Goal: Task Accomplishment & Management: Manage account settings

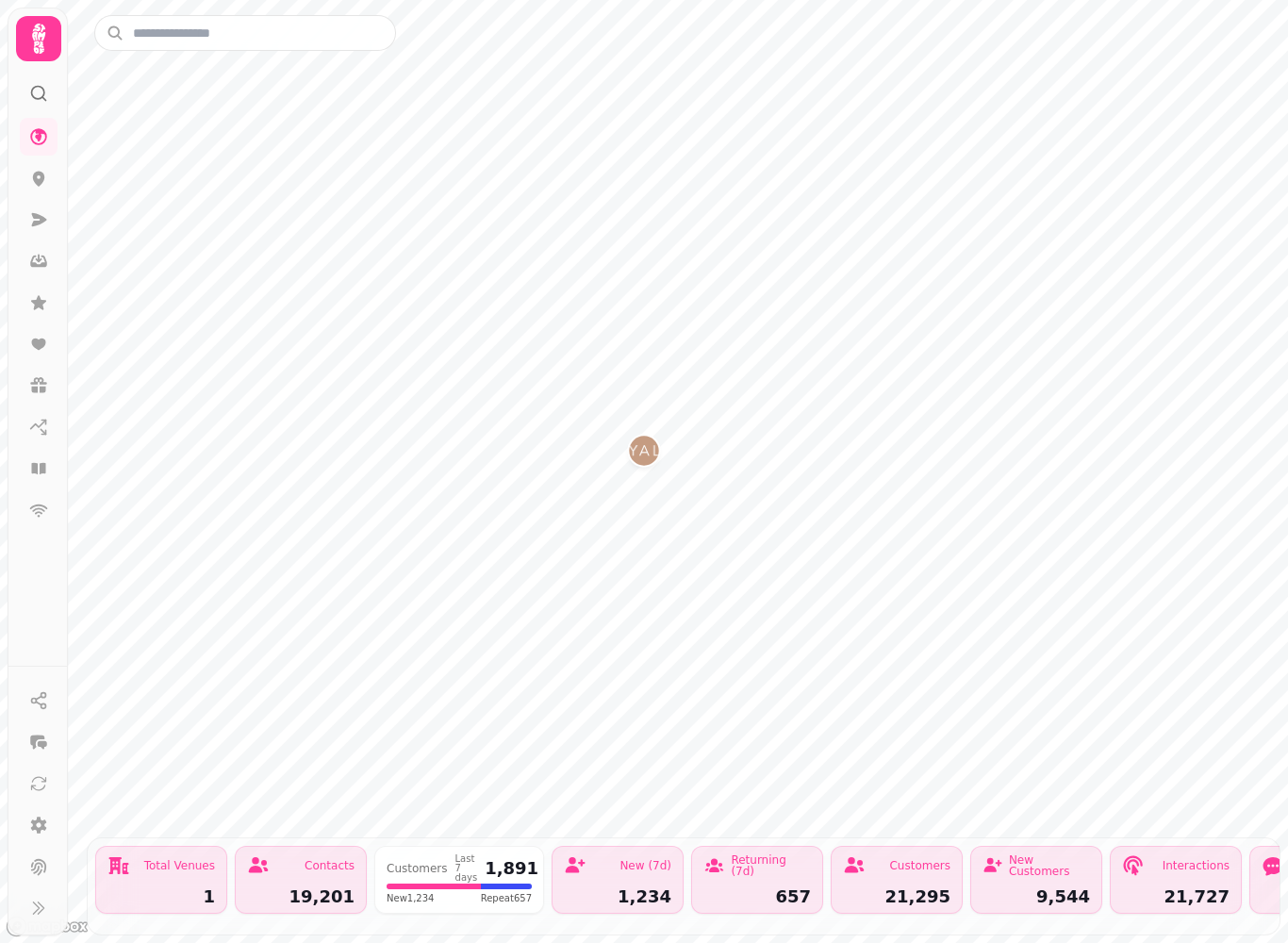
click at [24, 42] on icon at bounding box center [38, 38] width 37 height 37
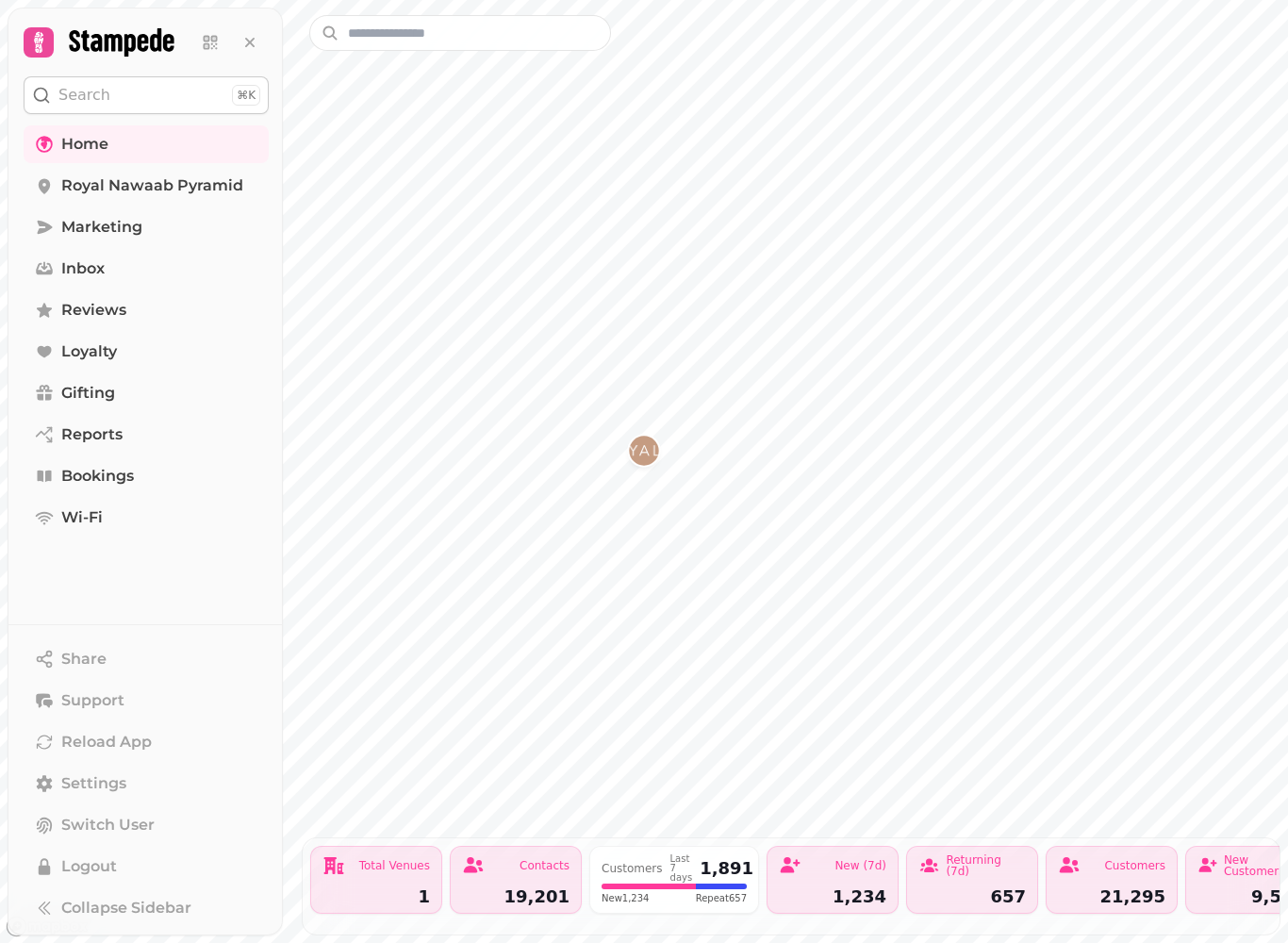
click at [106, 471] on span "Bookings" at bounding box center [97, 475] width 73 height 23
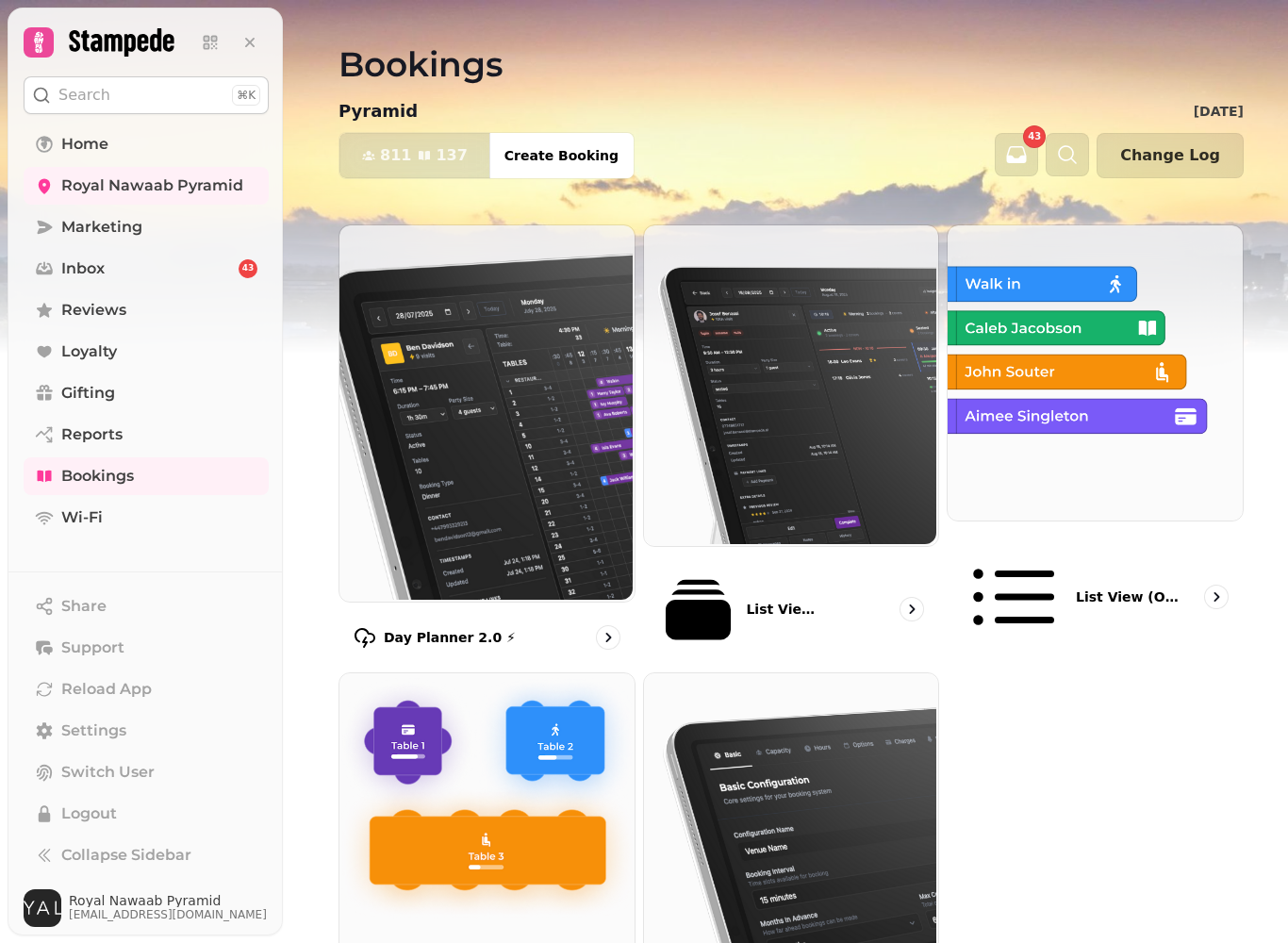
click at [444, 424] on img at bounding box center [485, 411] width 295 height 376
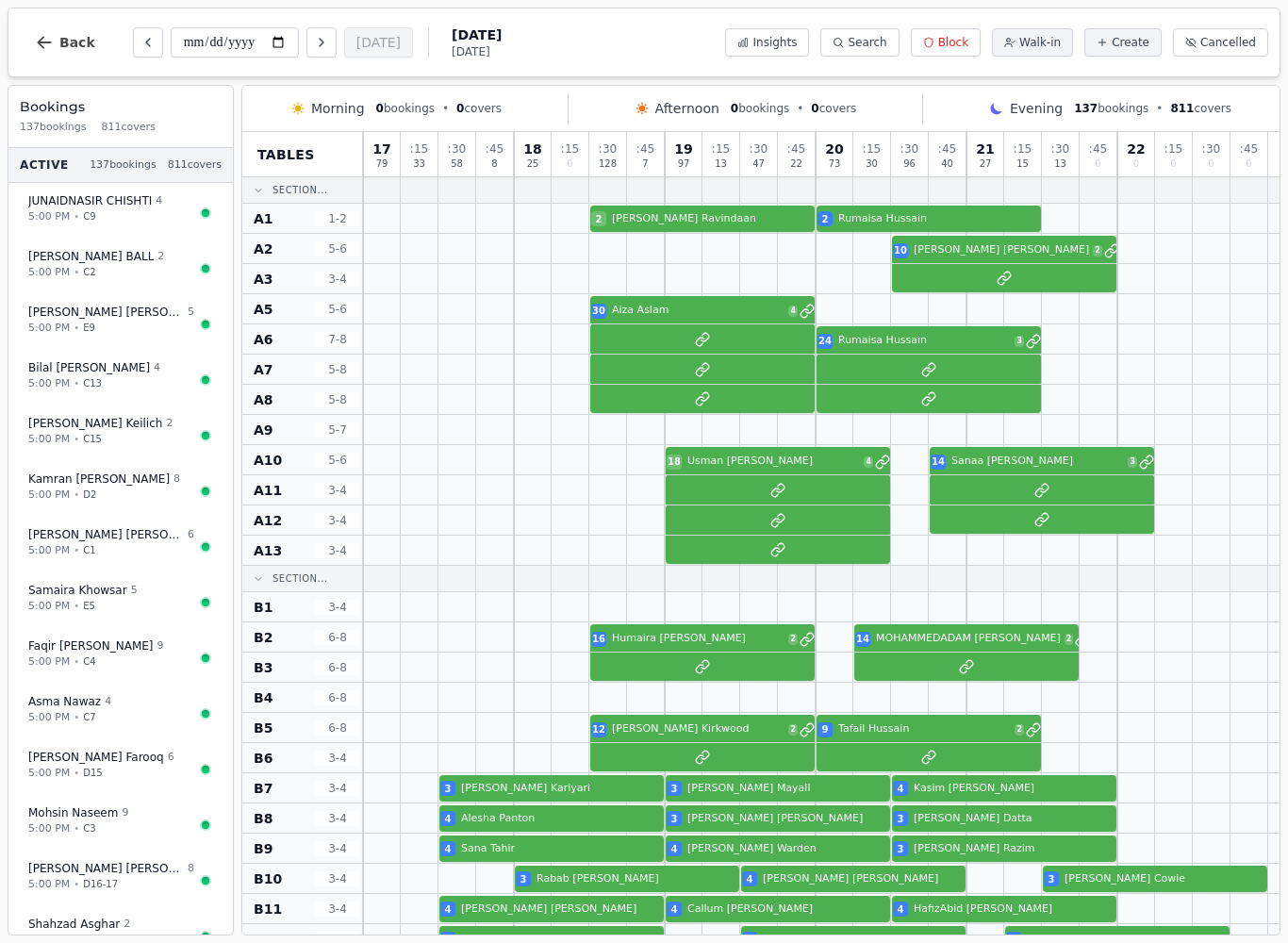
click at [153, 56] on button "Previous day" at bounding box center [148, 42] width 31 height 31
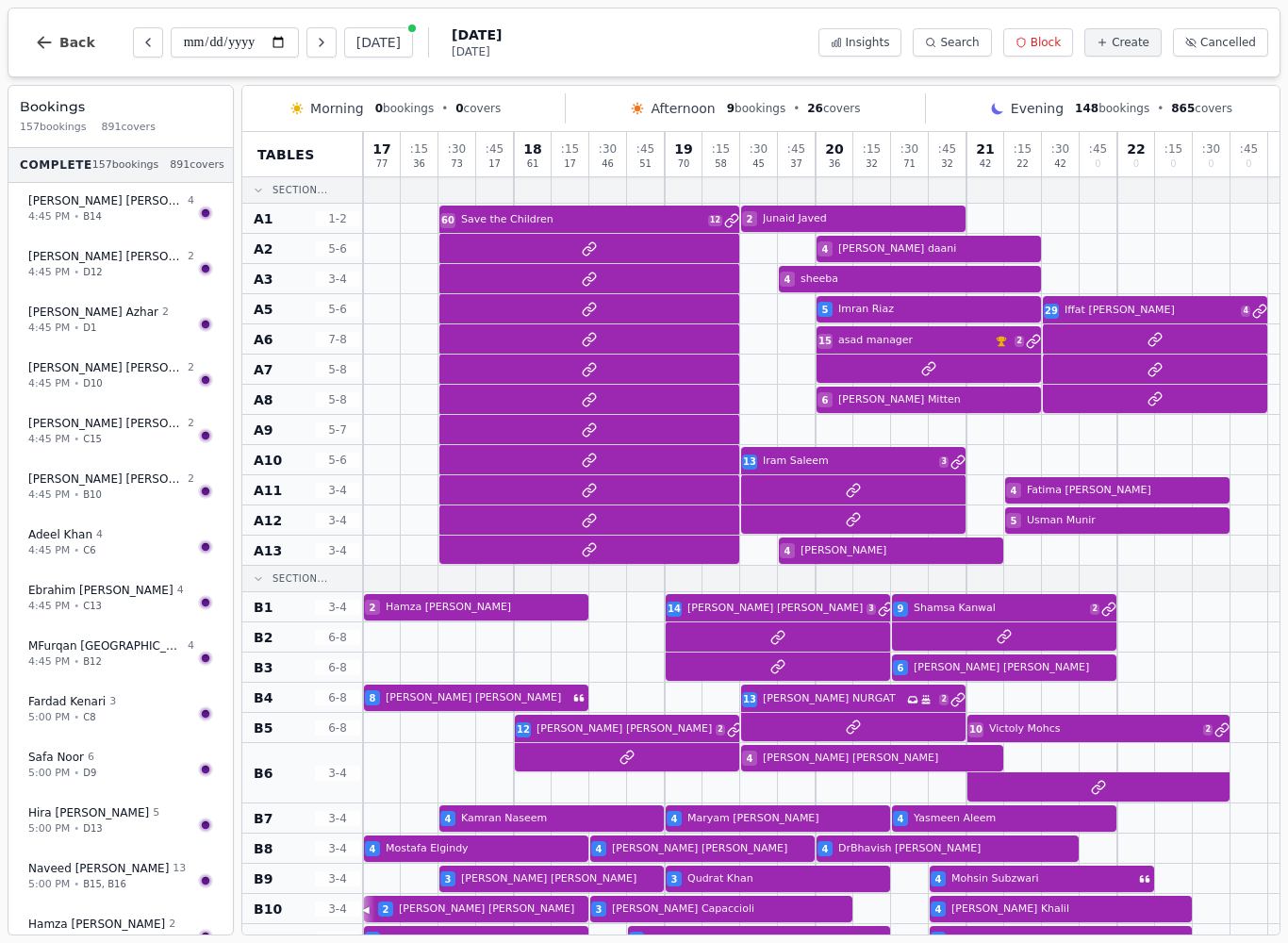
click at [150, 41] on icon "Previous day" at bounding box center [148, 41] width 15 height 15
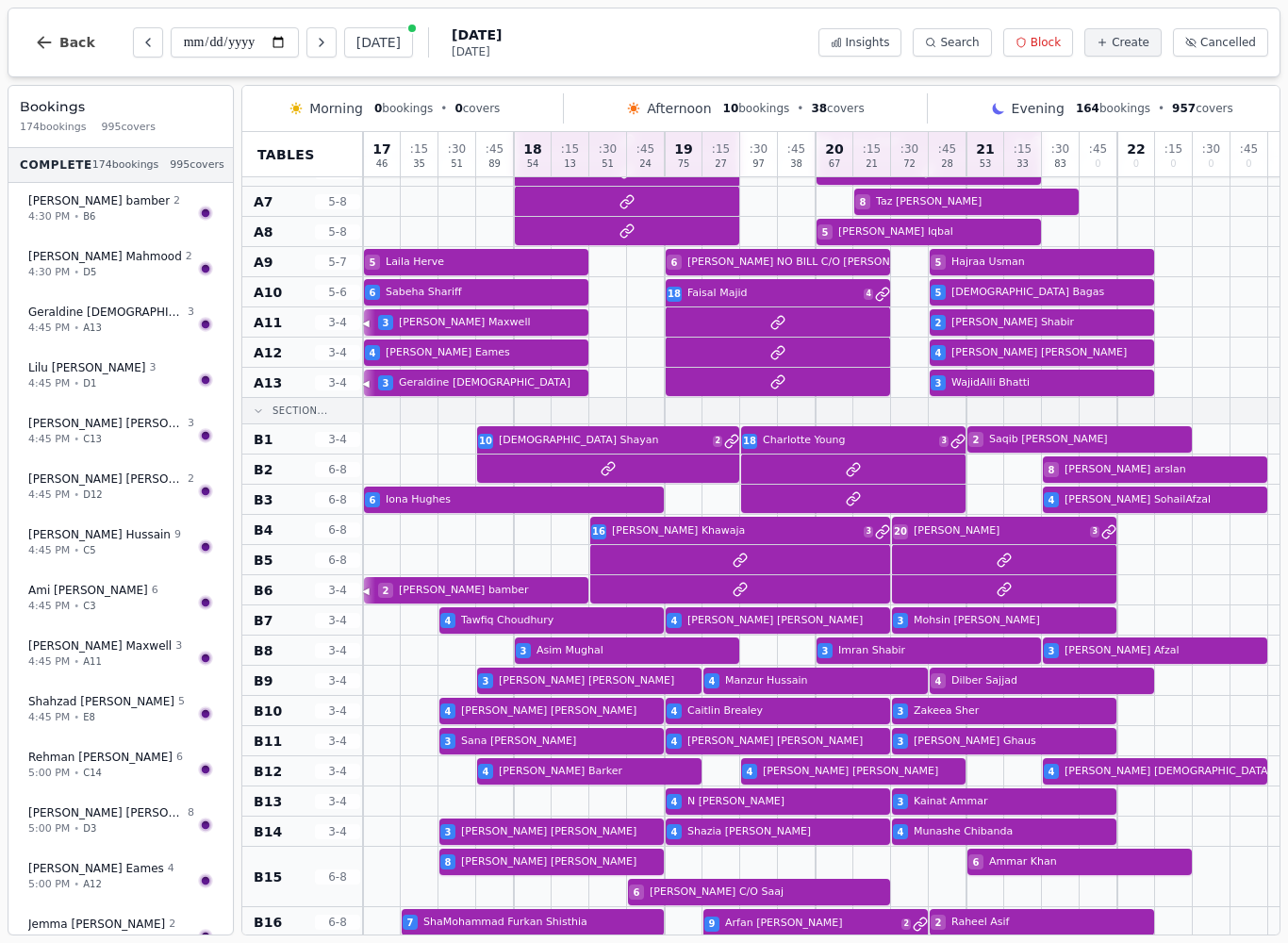
scroll to position [167, 0]
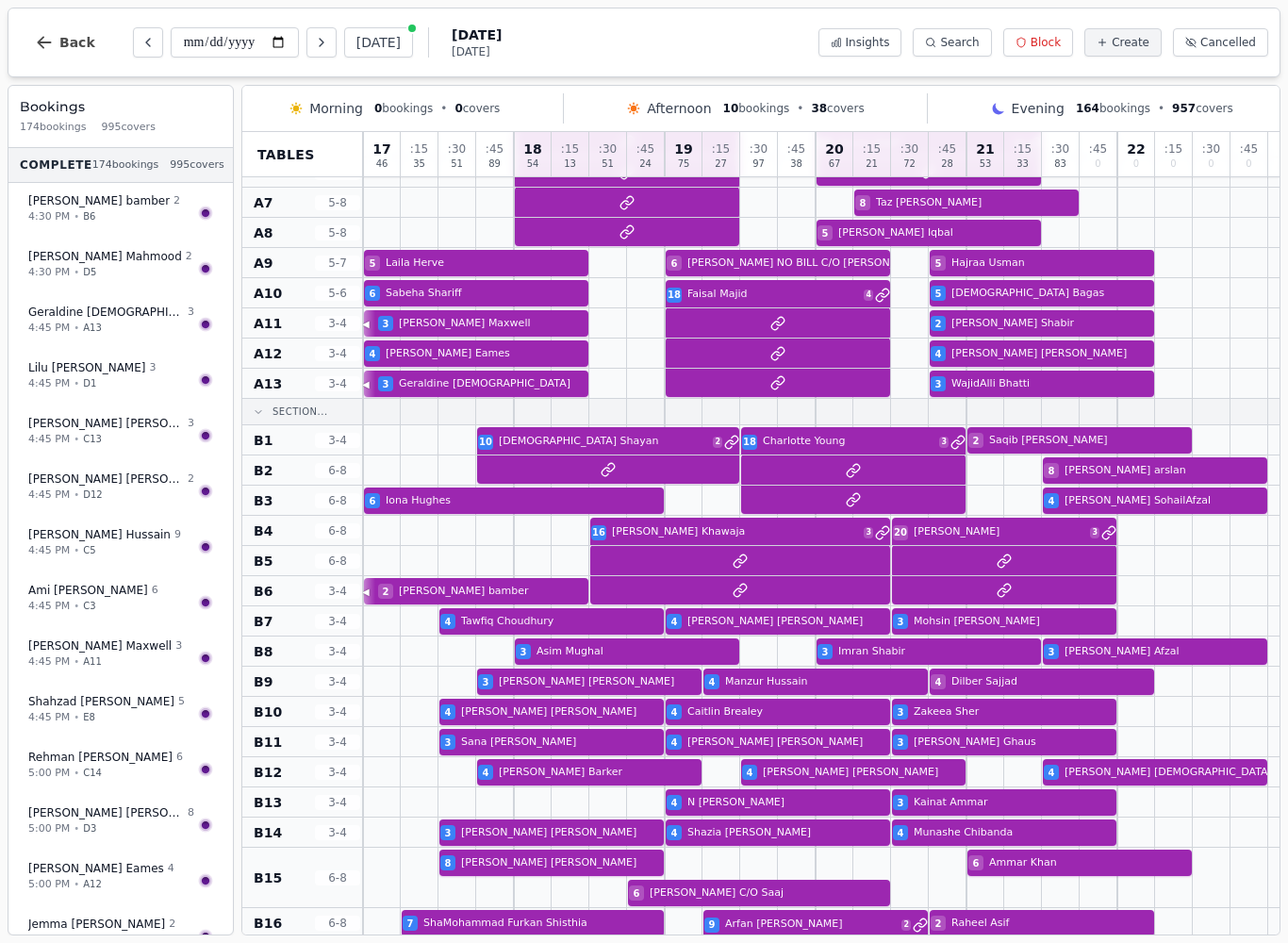
click at [141, 42] on icon "Previous day" at bounding box center [148, 41] width 15 height 15
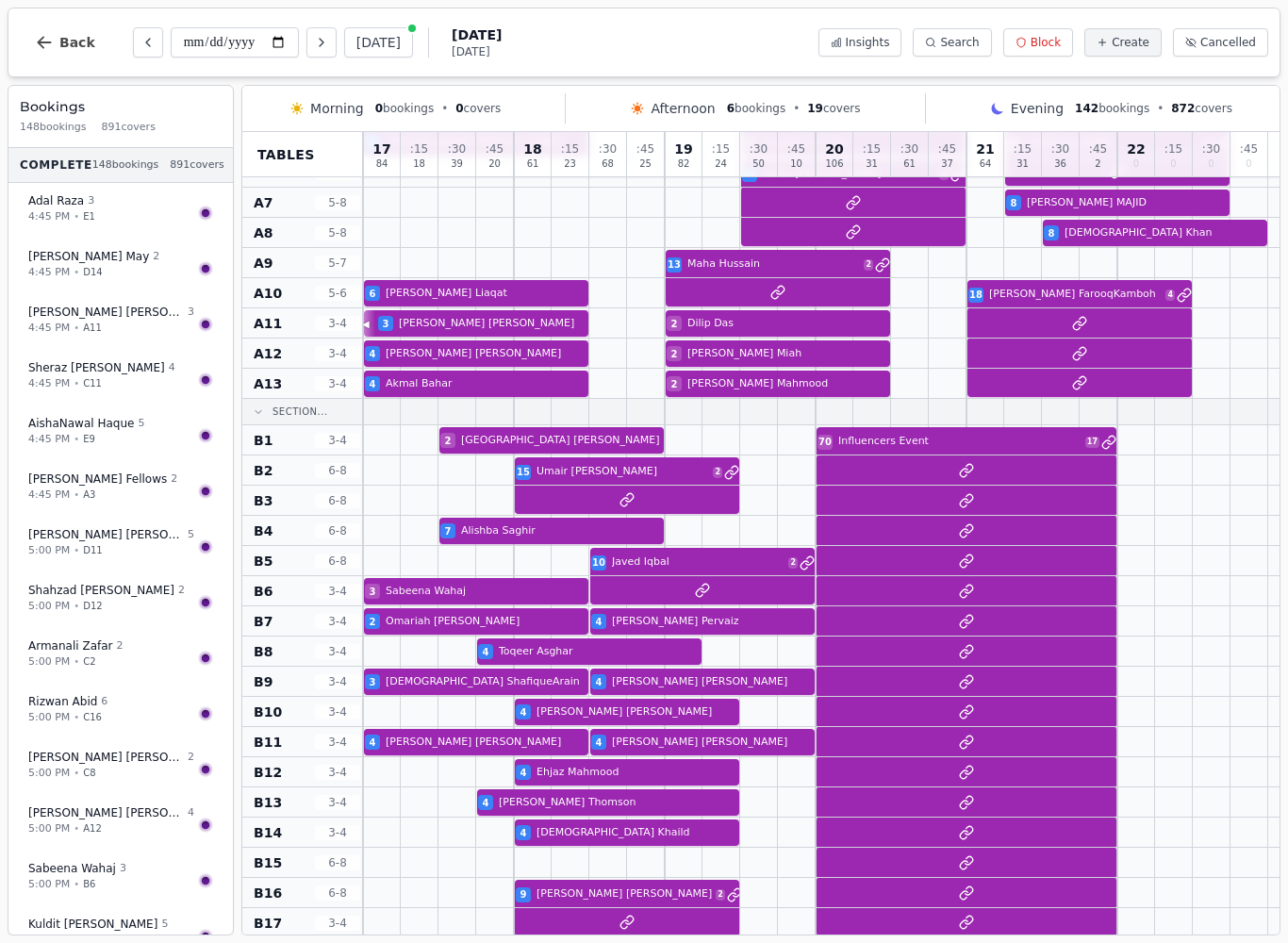
click at [314, 47] on icon "Next day" at bounding box center [321, 41] width 15 height 15
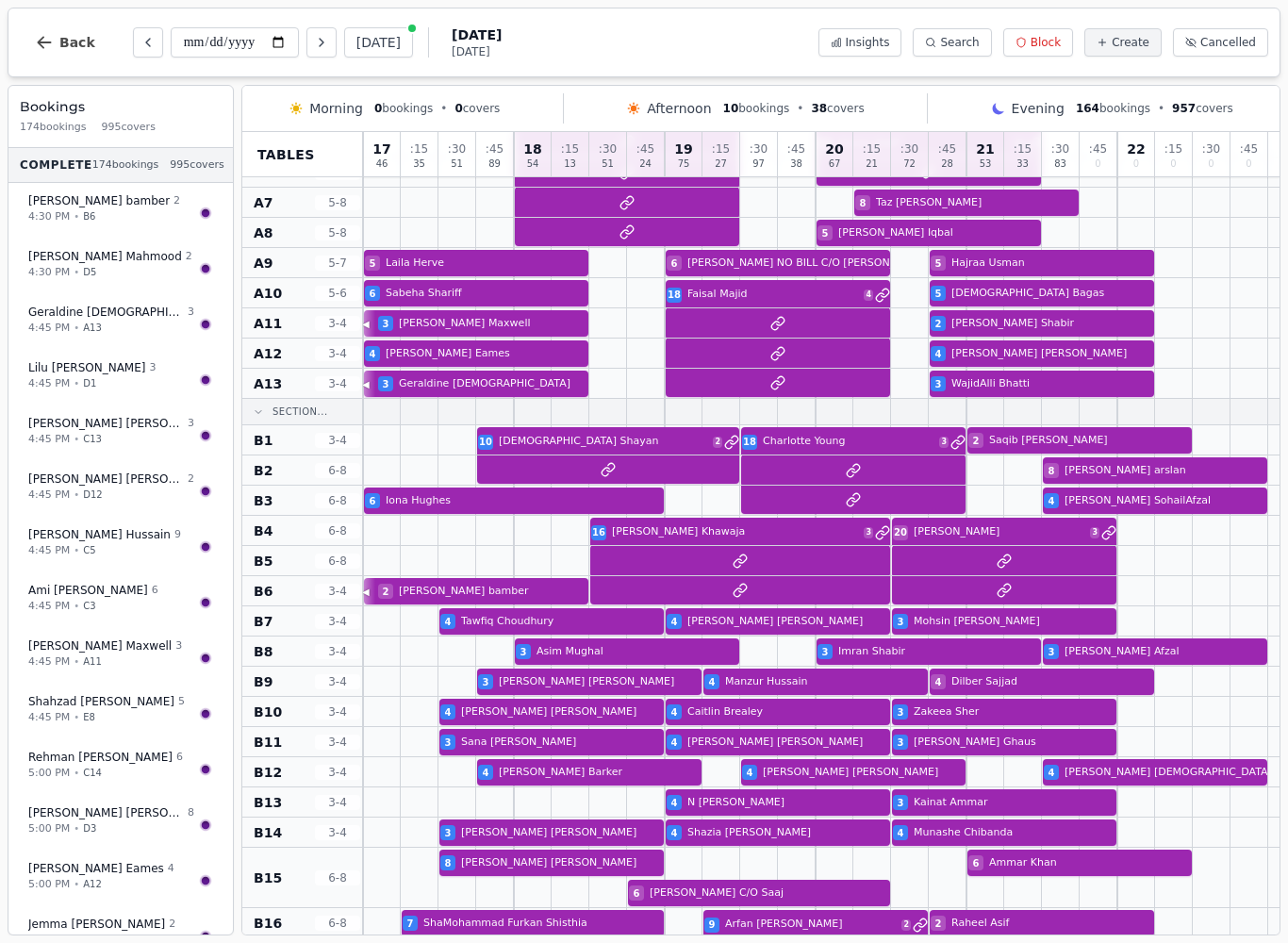
click at [306, 50] on button "Next day" at bounding box center [321, 42] width 31 height 31
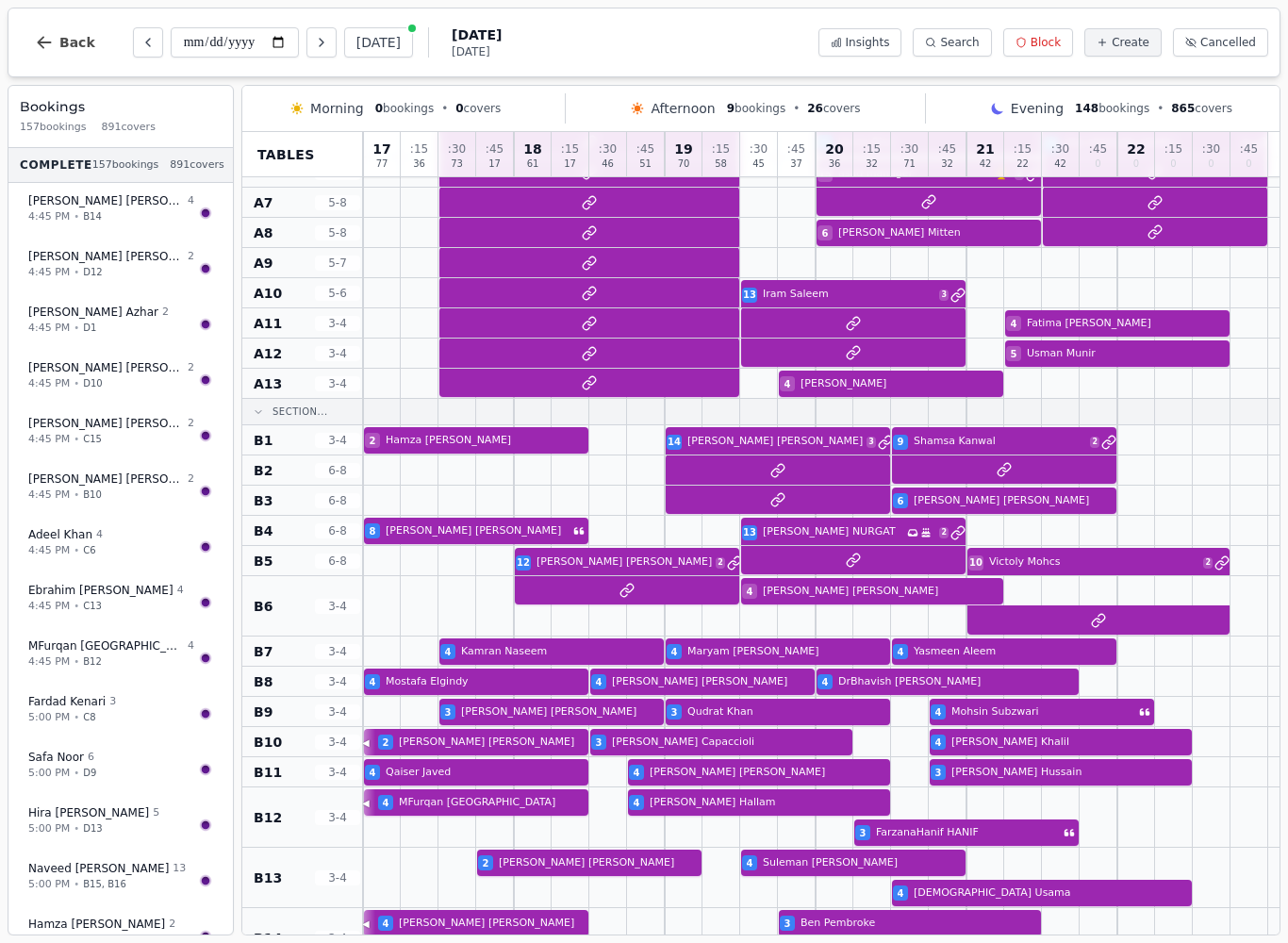
click at [306, 46] on button "Next day" at bounding box center [321, 42] width 31 height 31
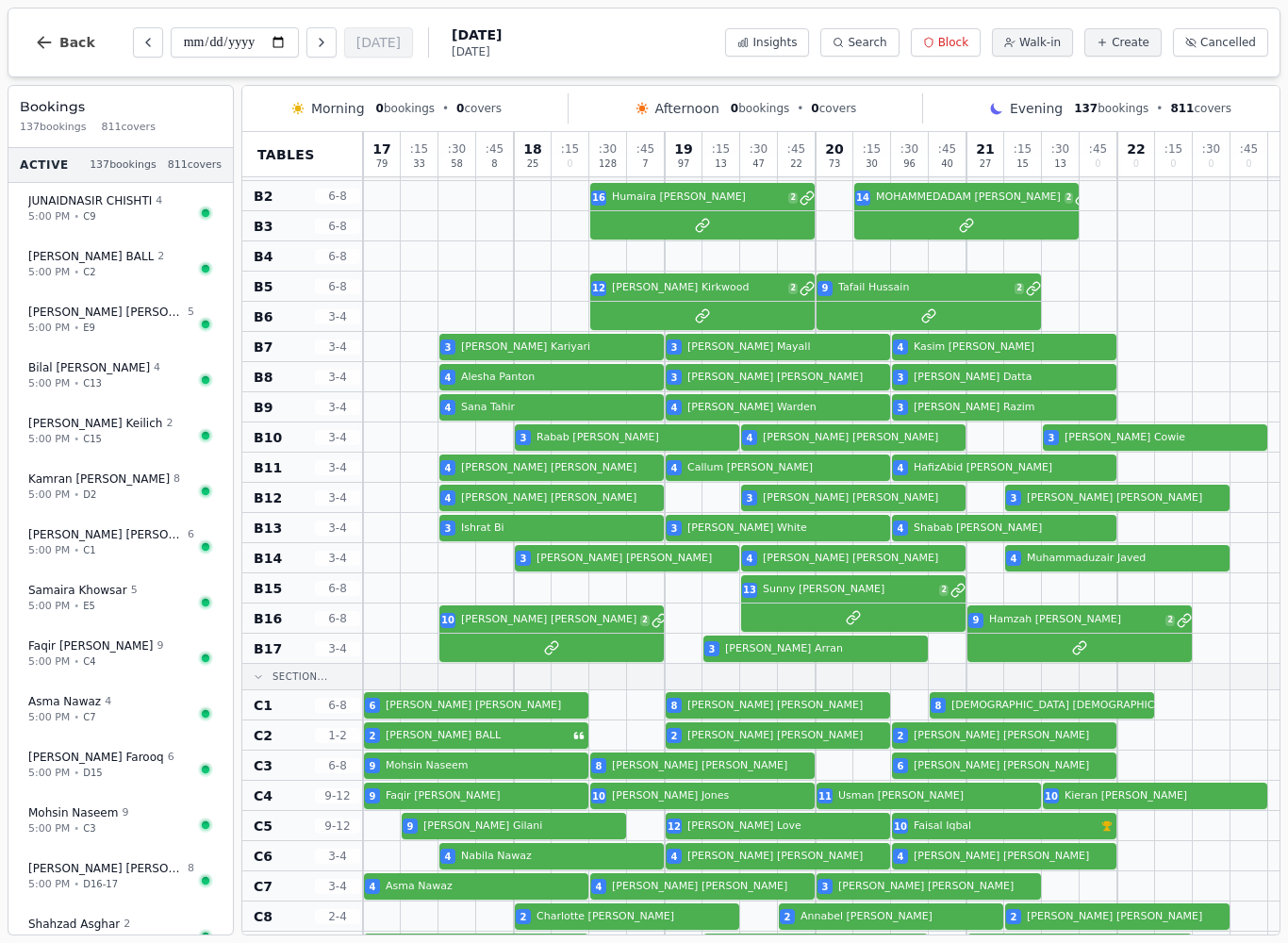
click at [314, 42] on icon "Next day" at bounding box center [321, 41] width 15 height 15
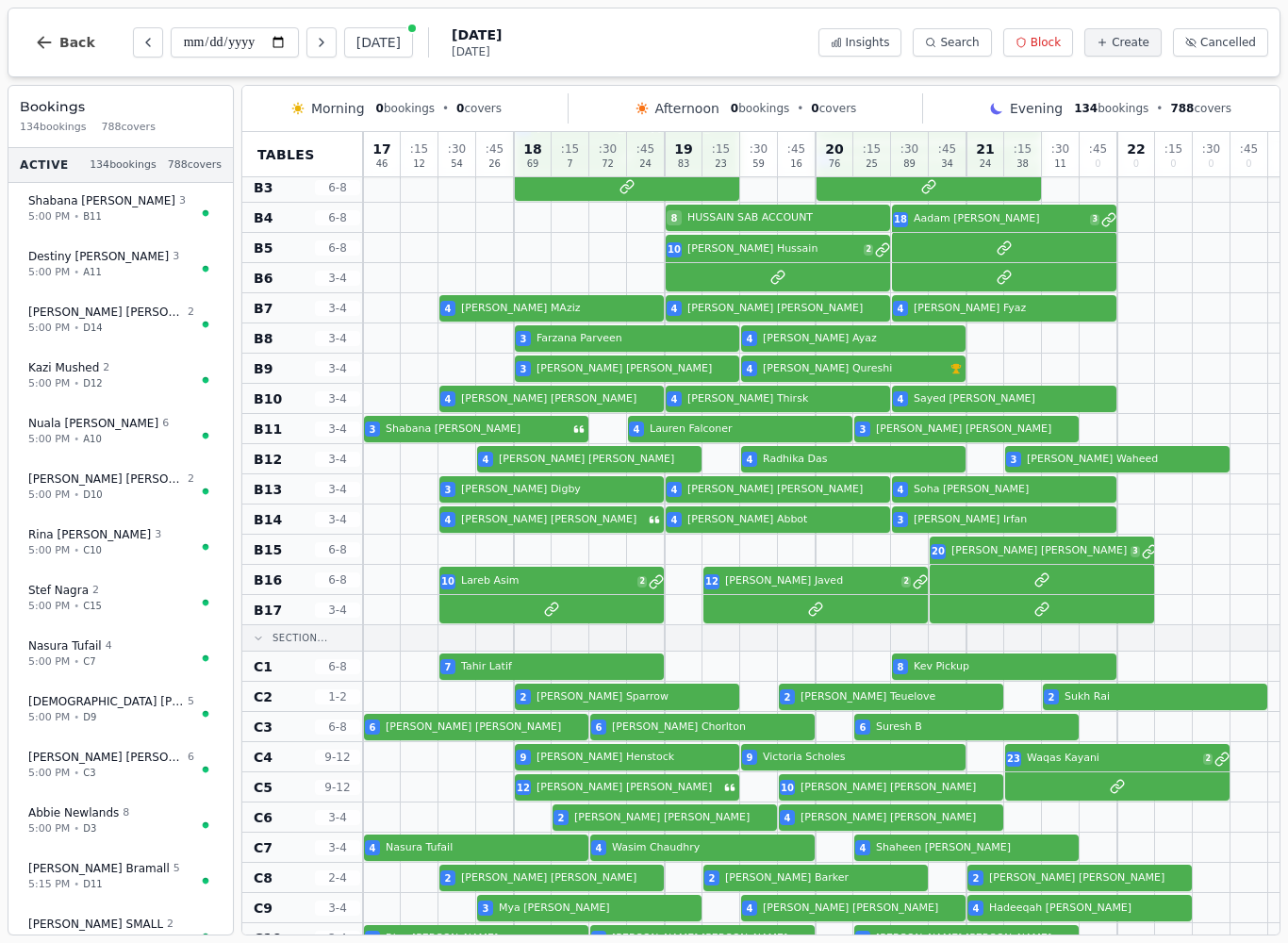
scroll to position [480, 0]
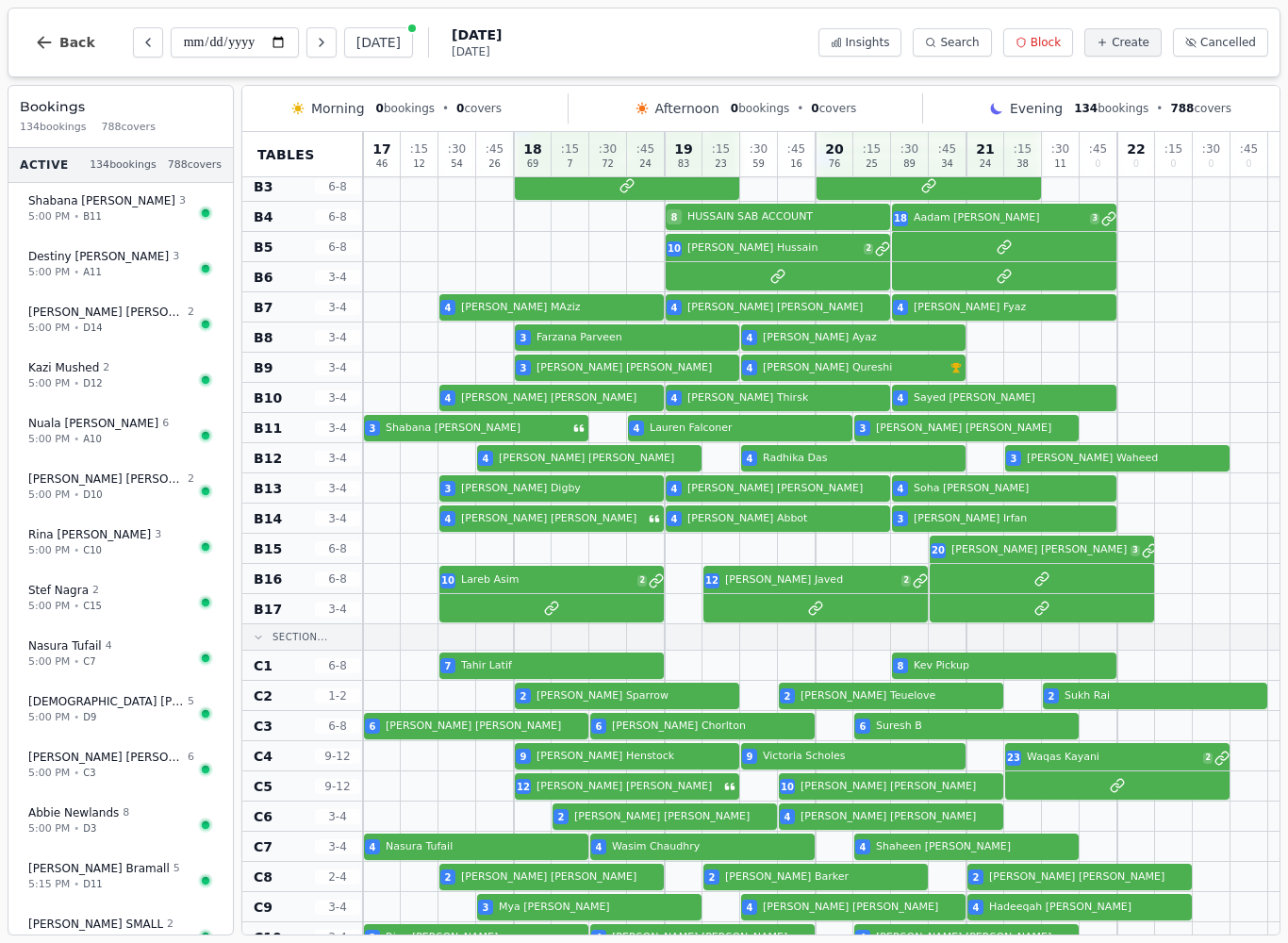
click at [320, 43] on icon "Next day" at bounding box center [322, 42] width 4 height 8
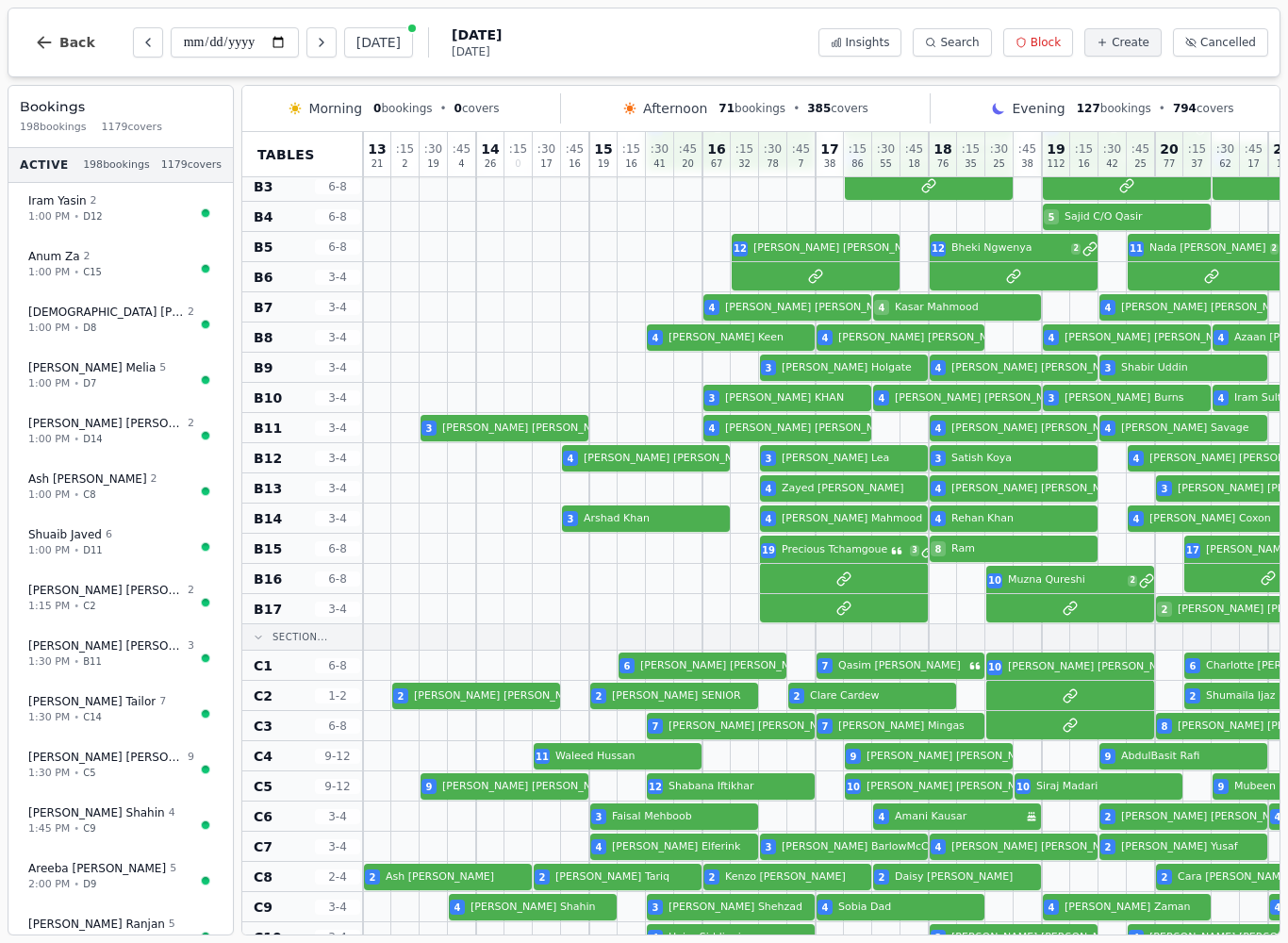
click at [314, 43] on icon "Next day" at bounding box center [321, 41] width 15 height 15
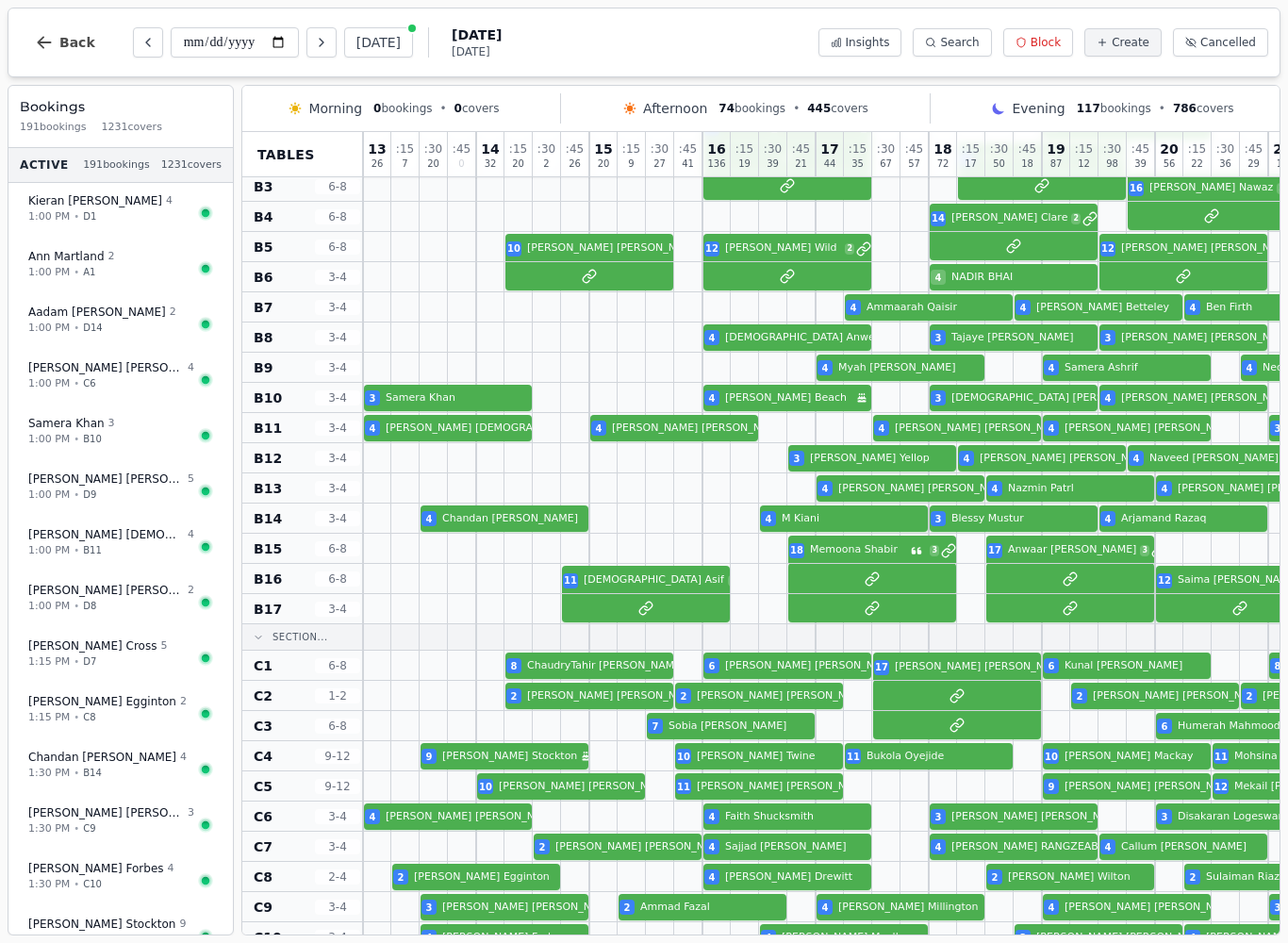
click at [314, 48] on icon "Next day" at bounding box center [321, 41] width 15 height 15
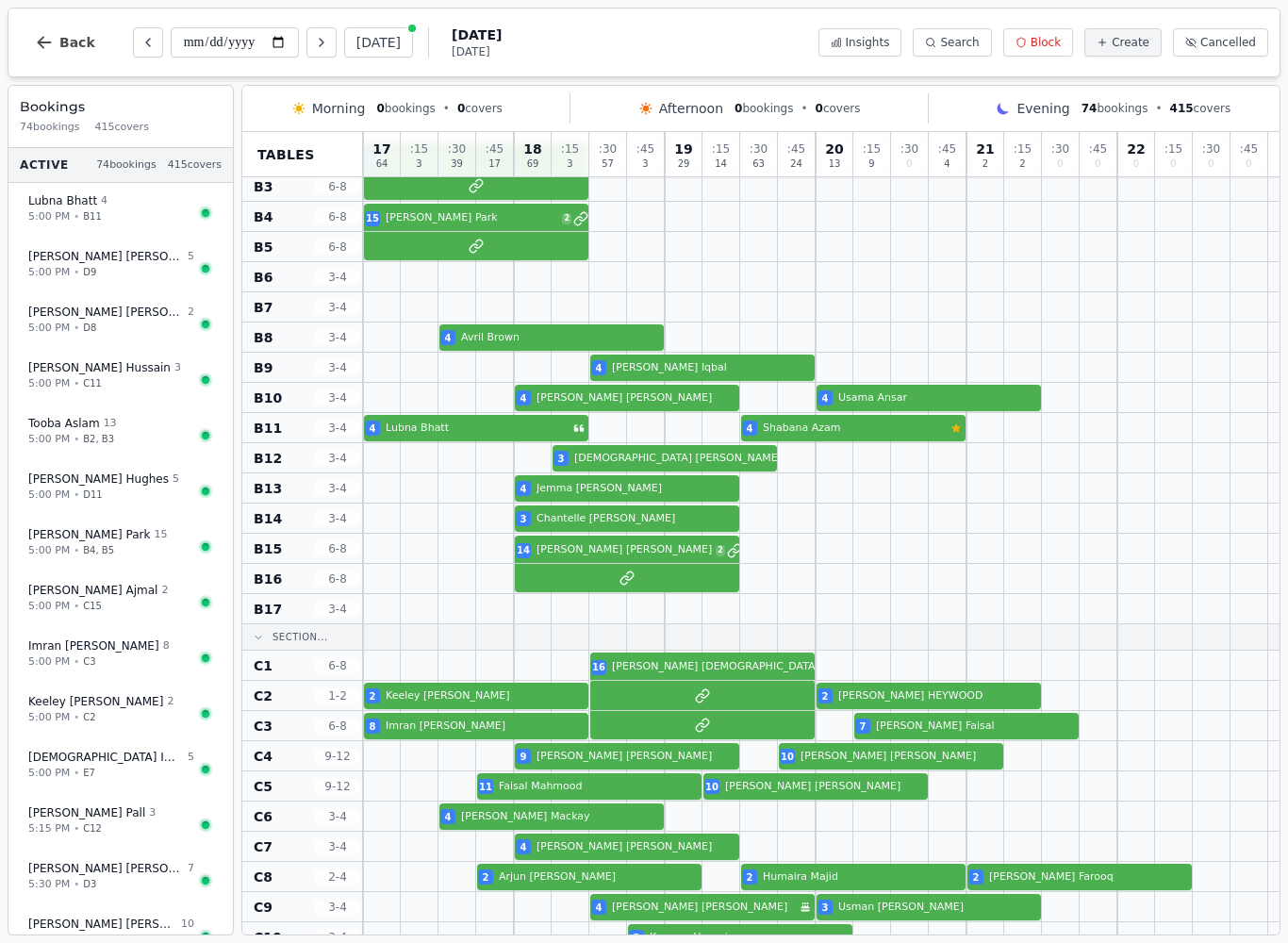
click at [146, 39] on icon "Previous day" at bounding box center [148, 41] width 15 height 15
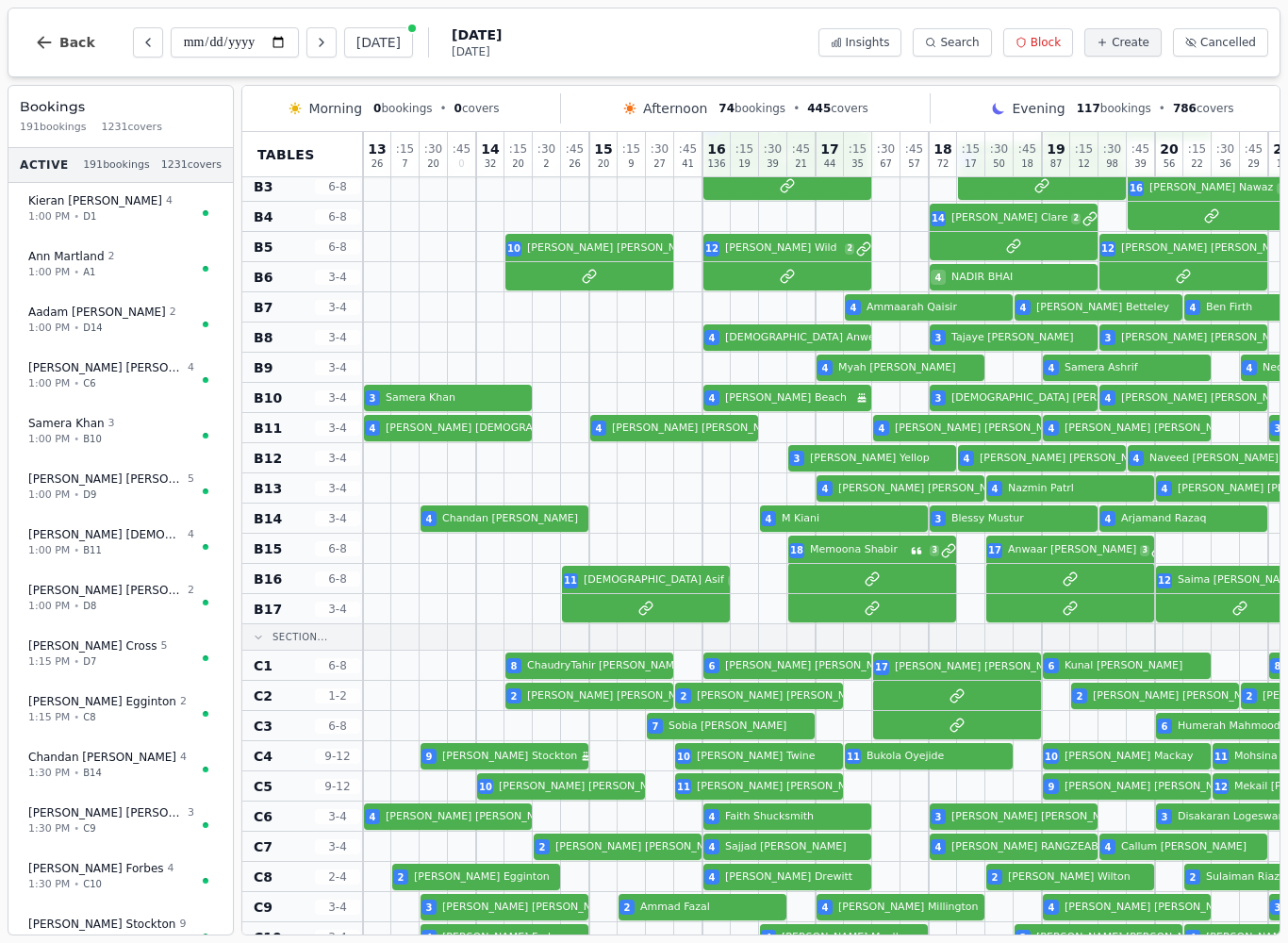
click at [142, 38] on icon "Previous day" at bounding box center [148, 41] width 15 height 15
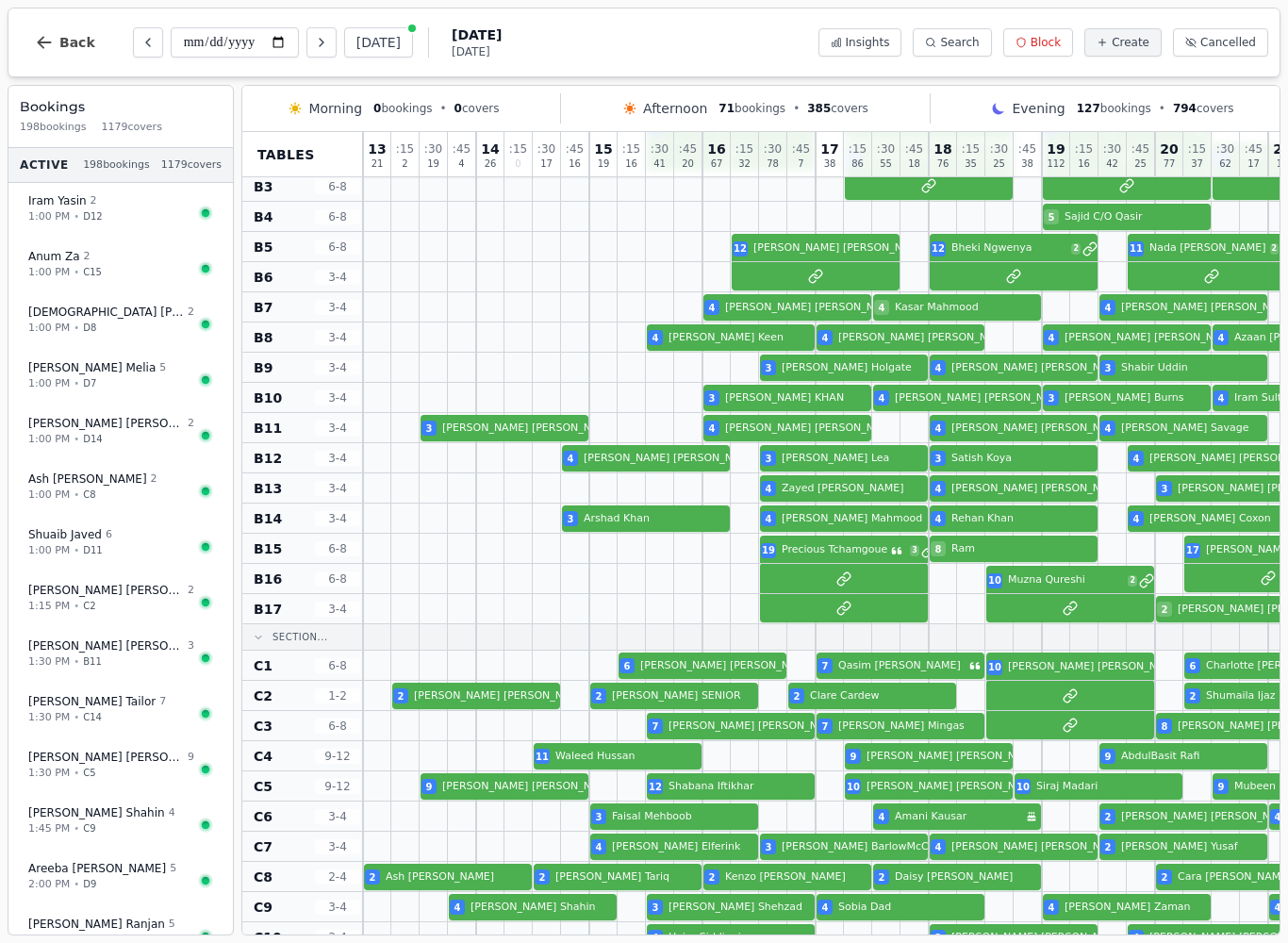
click at [147, 41] on icon "Previous day" at bounding box center [148, 41] width 15 height 15
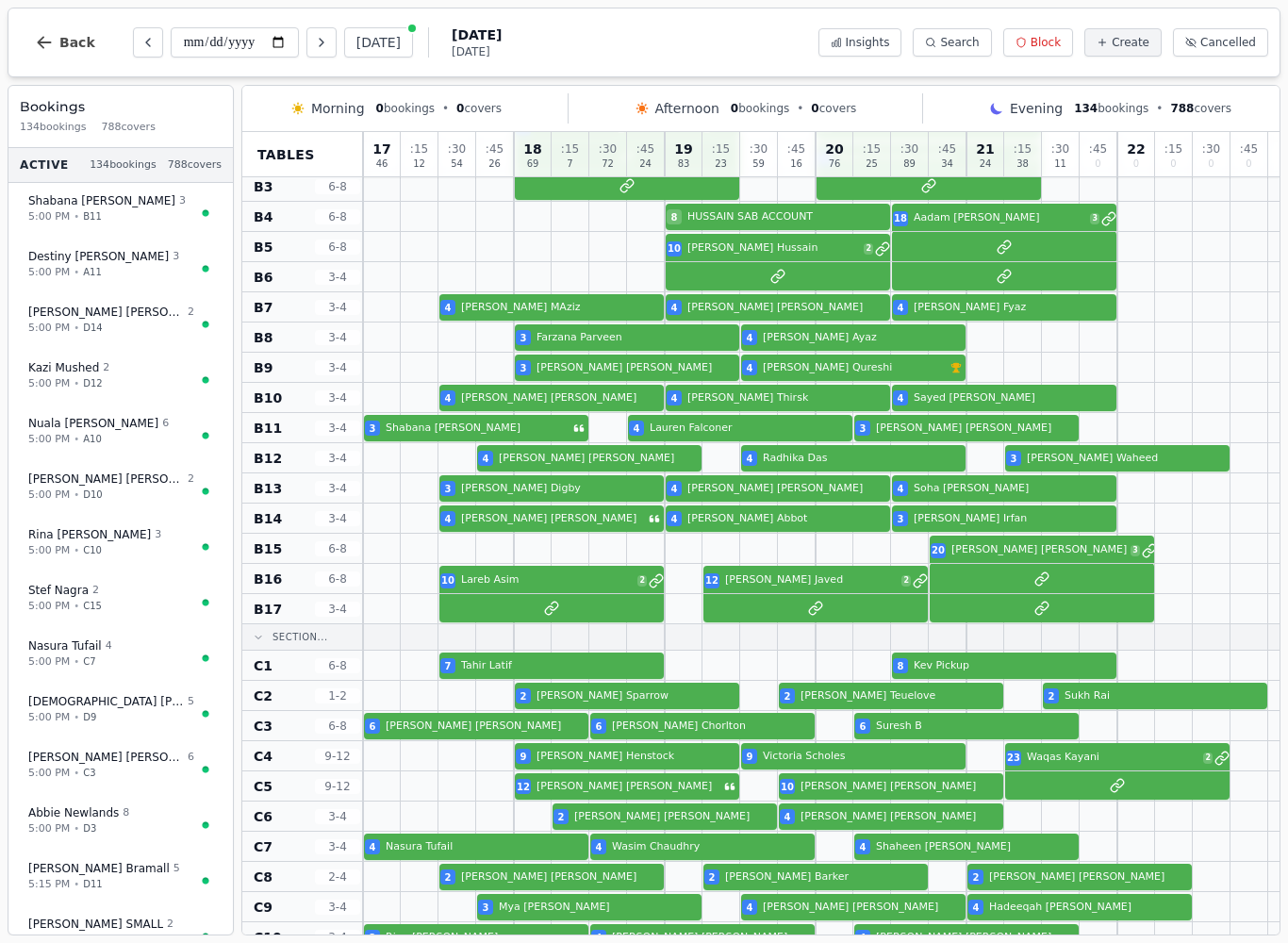
click at [148, 43] on icon "Previous day" at bounding box center [148, 41] width 15 height 15
type input "**********"
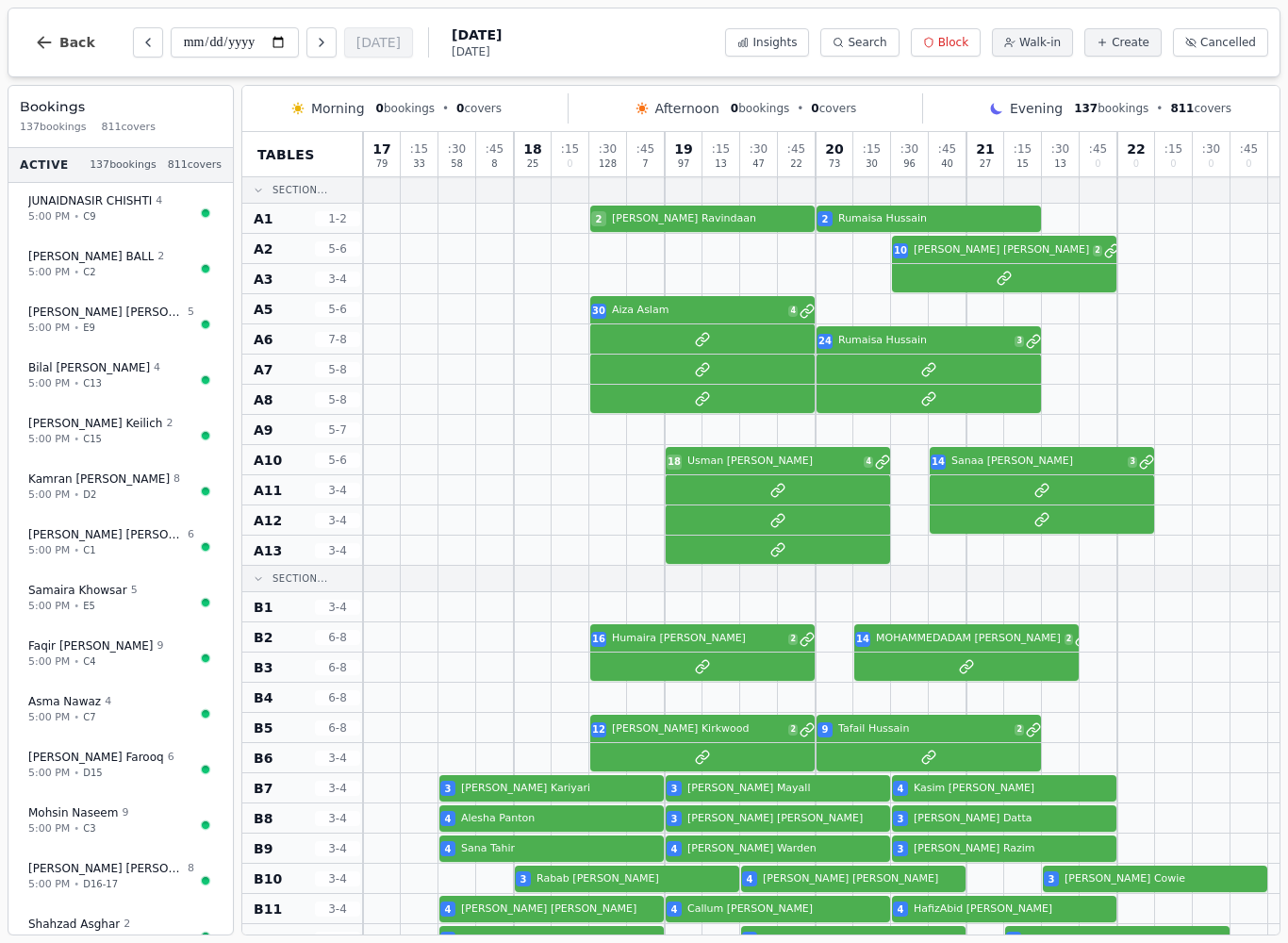
scroll to position [897, 0]
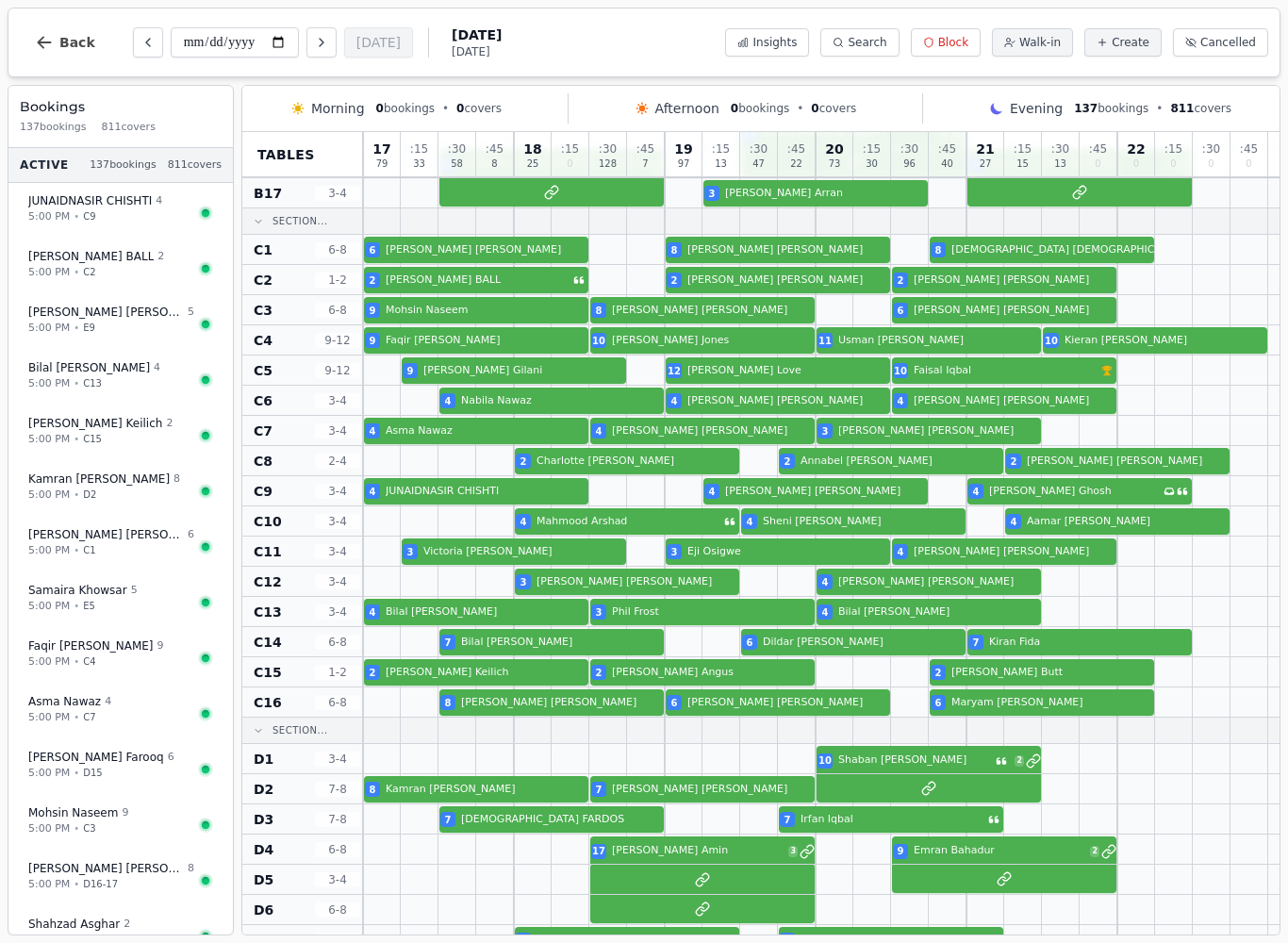
click at [314, 49] on icon "Next day" at bounding box center [321, 41] width 15 height 15
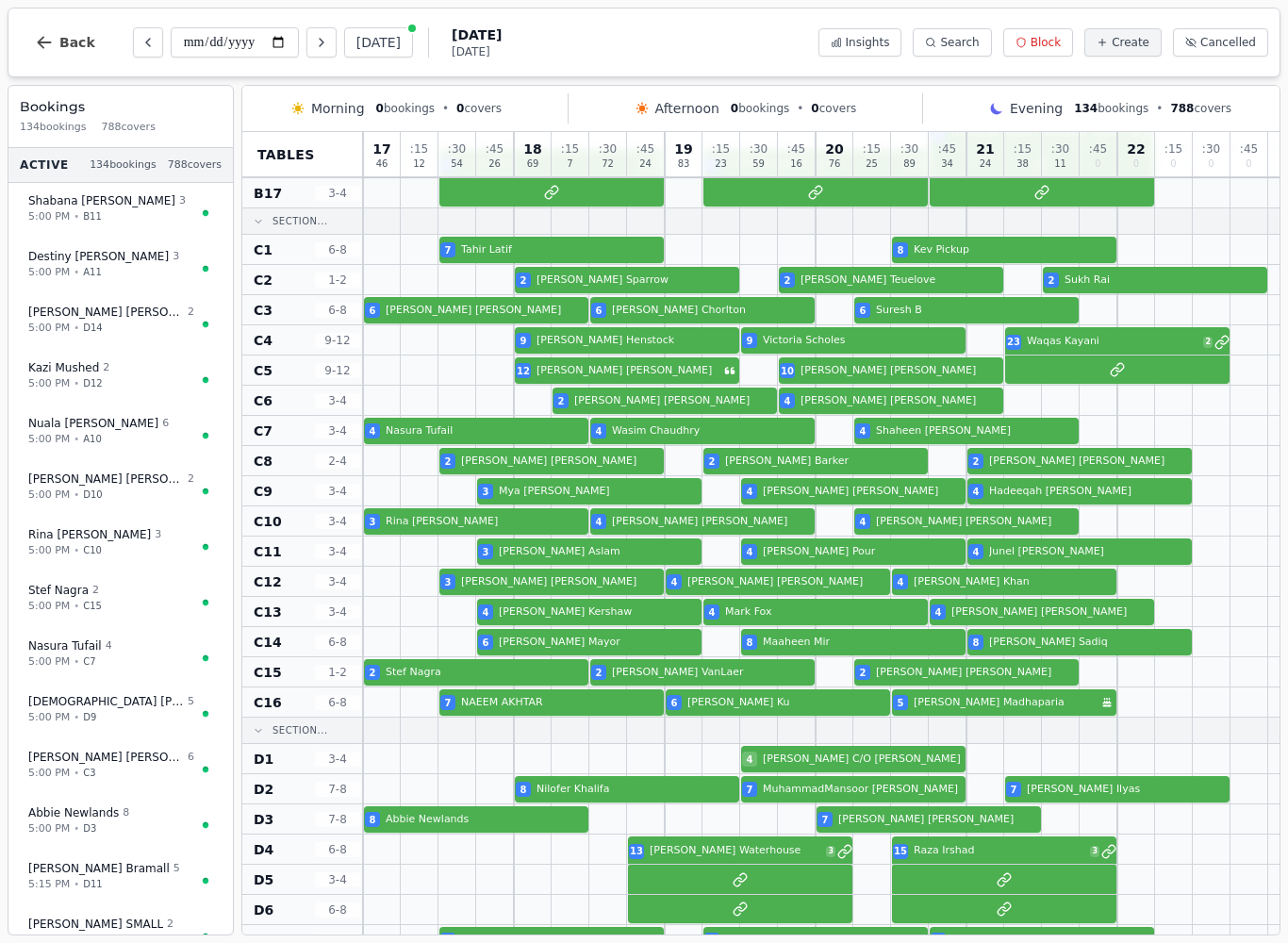
click at [306, 40] on button "Next day" at bounding box center [321, 42] width 31 height 31
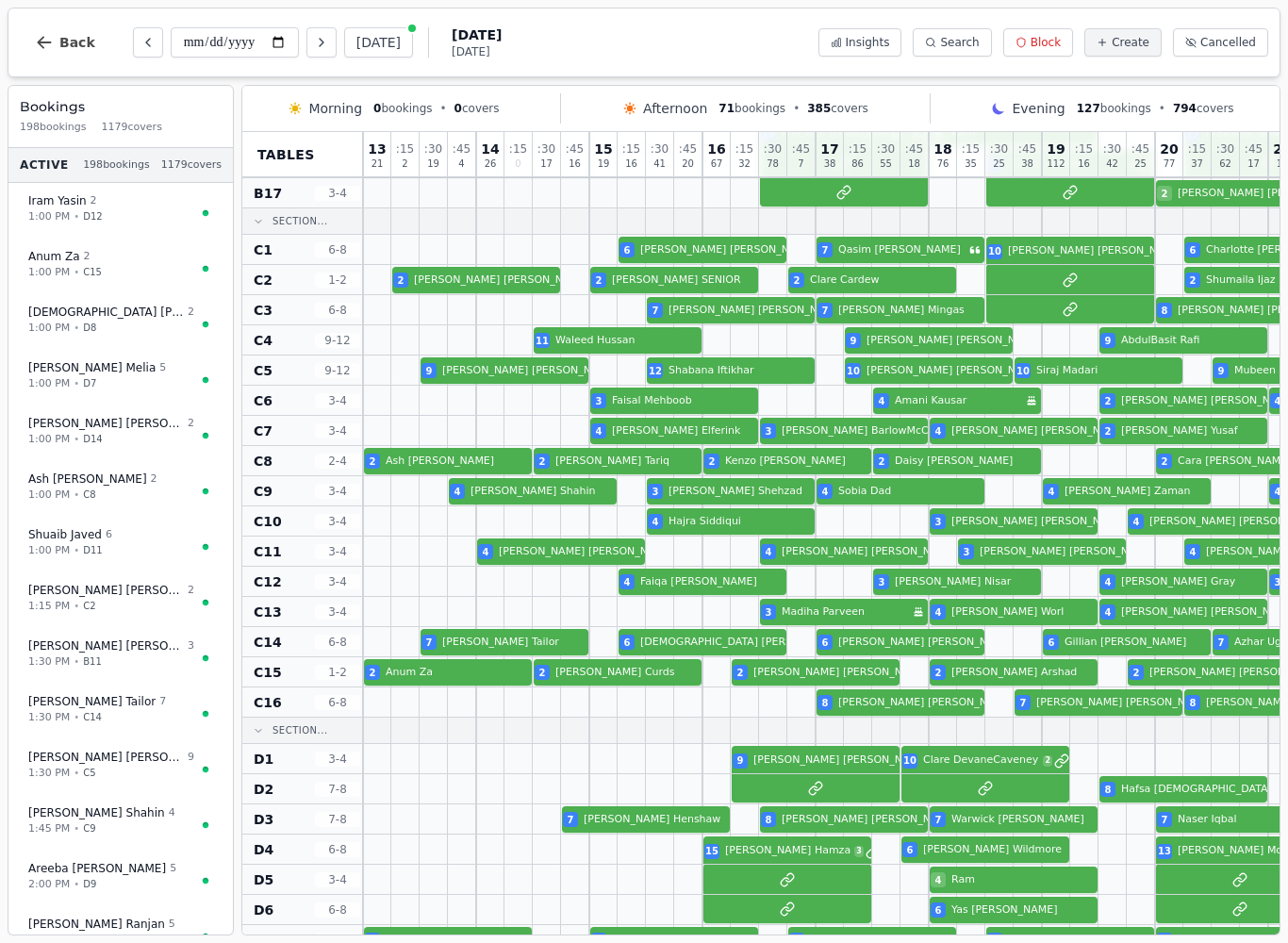
click at [306, 50] on button "Next day" at bounding box center [321, 42] width 31 height 31
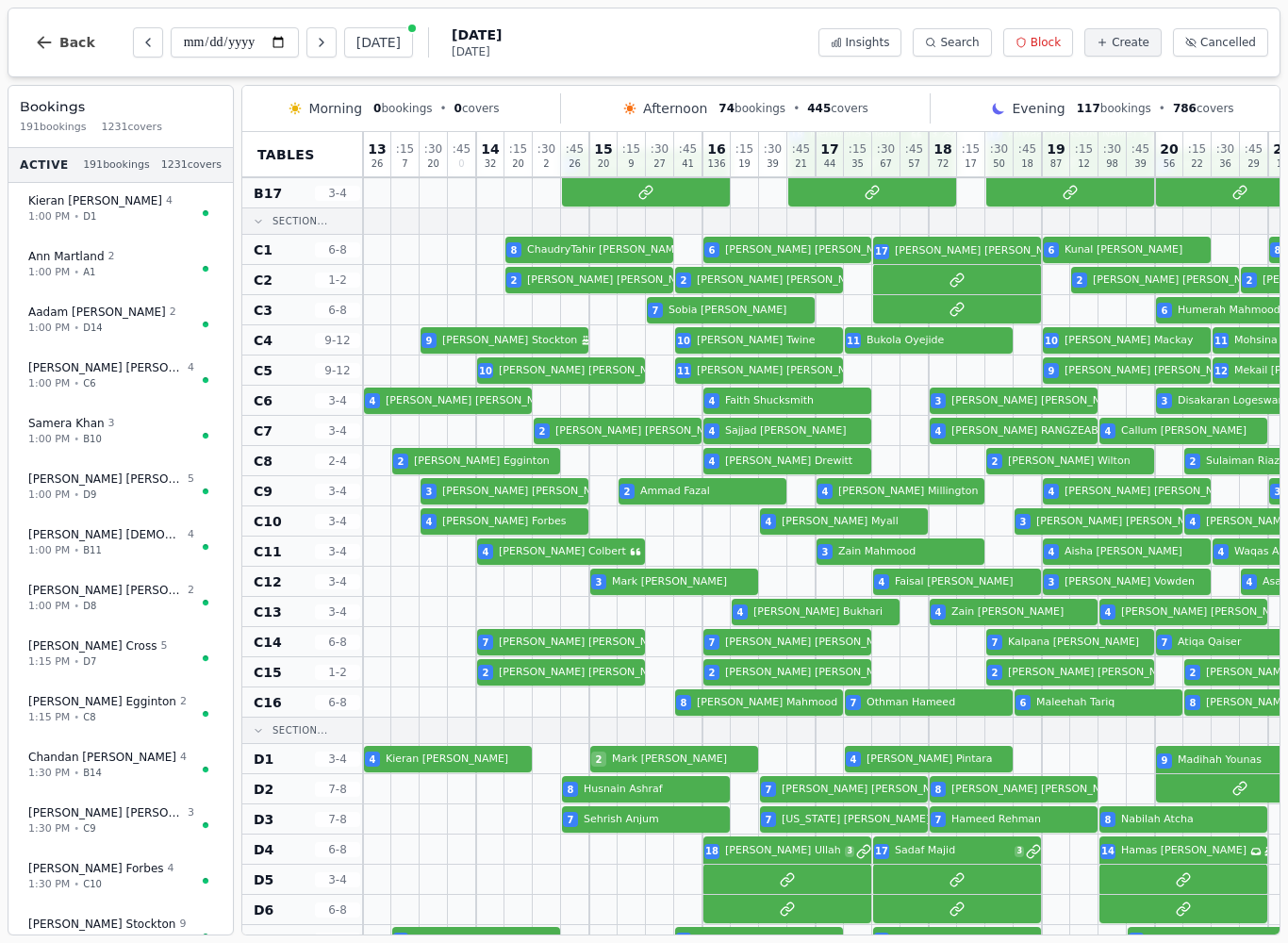
click at [306, 40] on button "Next day" at bounding box center [321, 42] width 31 height 31
type input "**********"
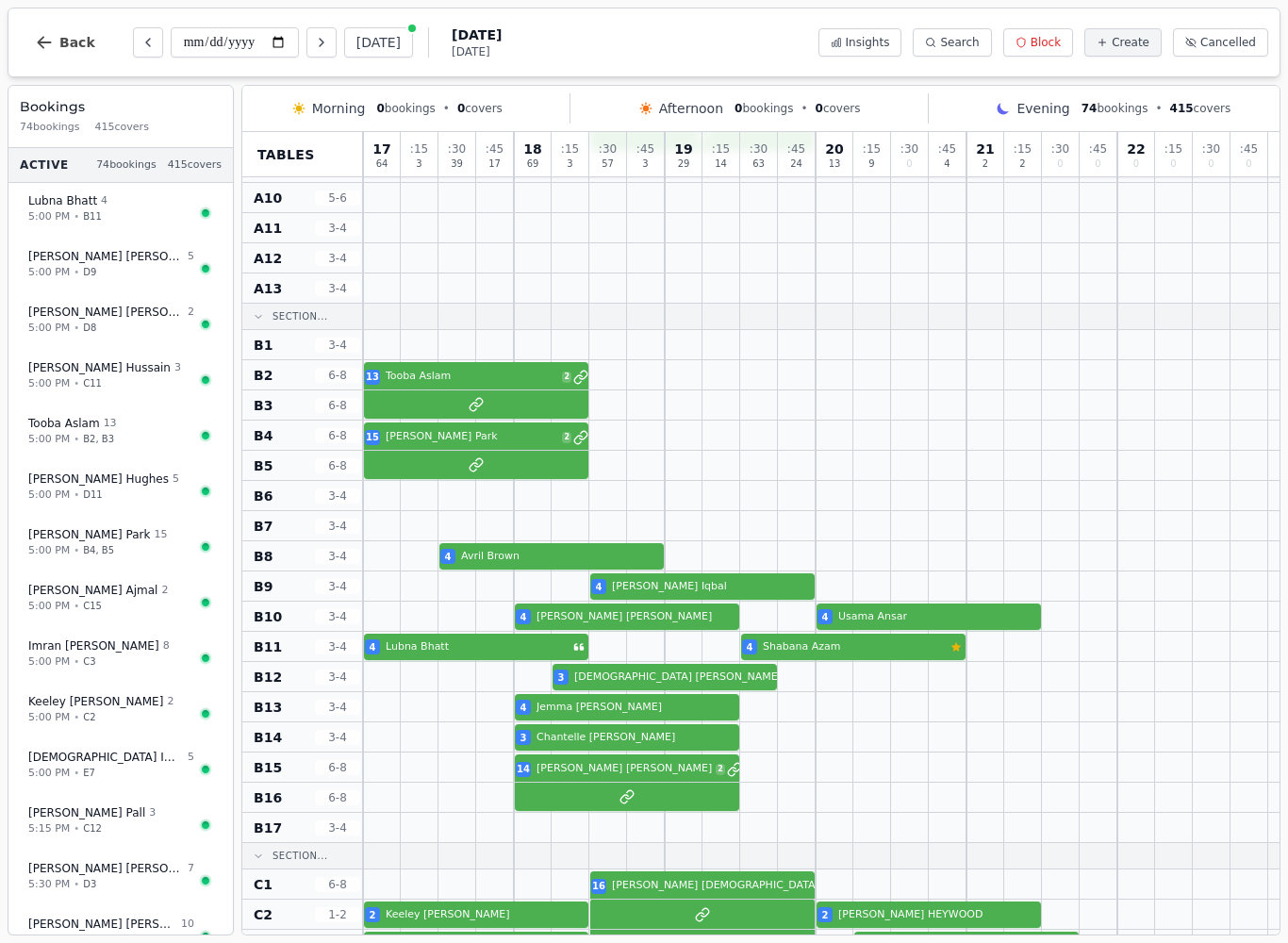
scroll to position [261, 0]
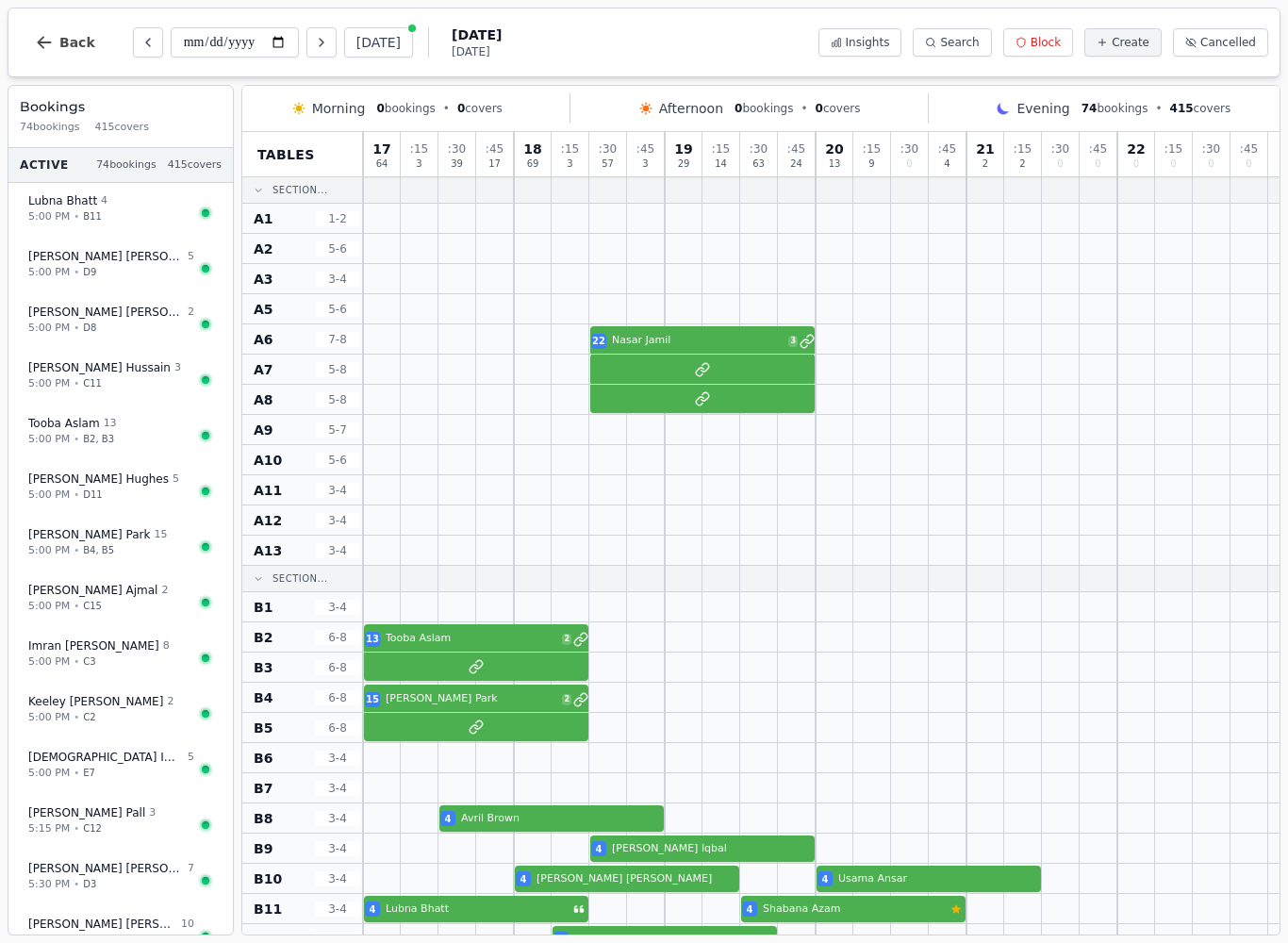
scroll to position [261, 0]
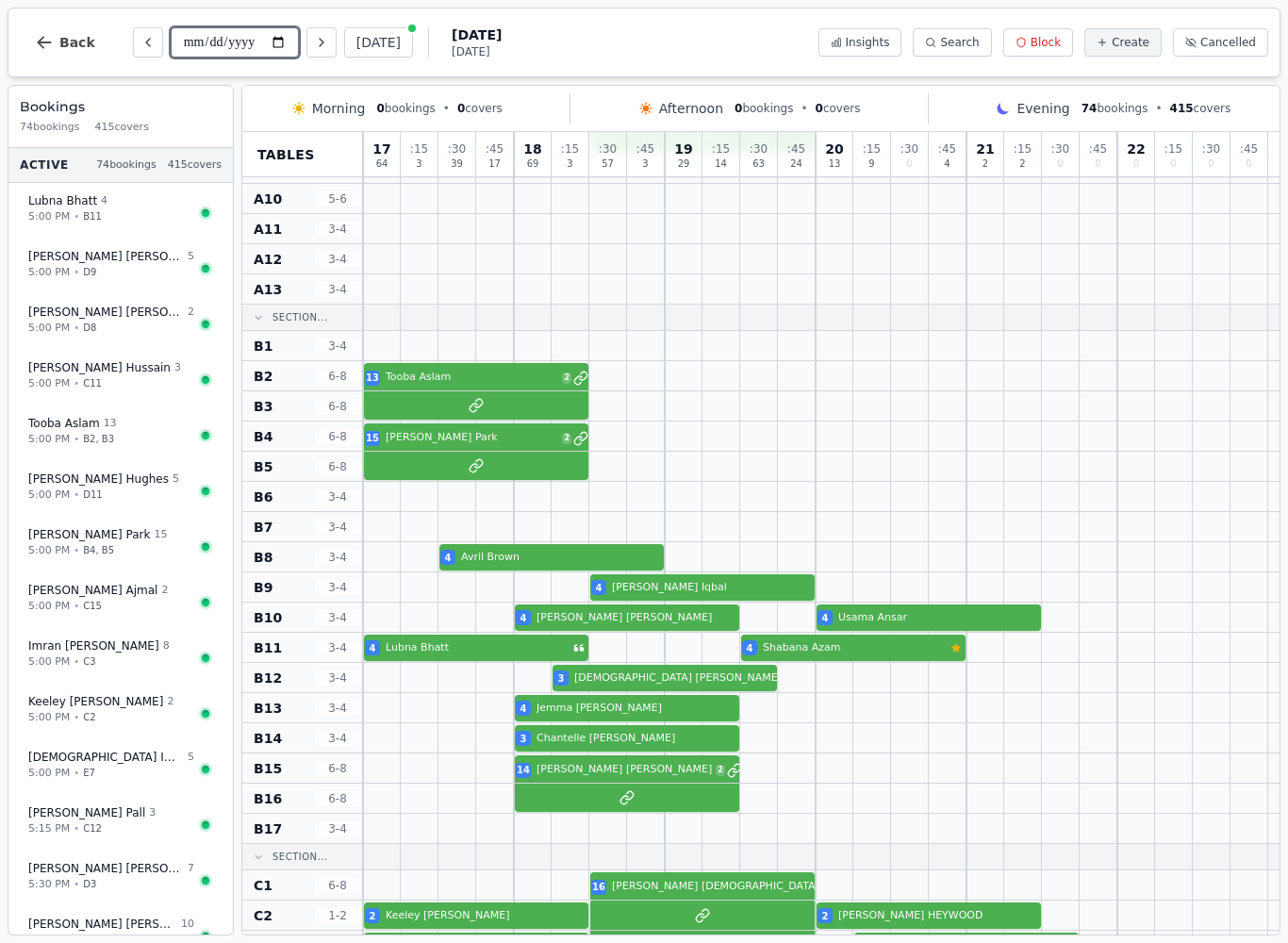
click at [213, 46] on input "**********" at bounding box center [234, 42] width 128 height 31
type input "**********"
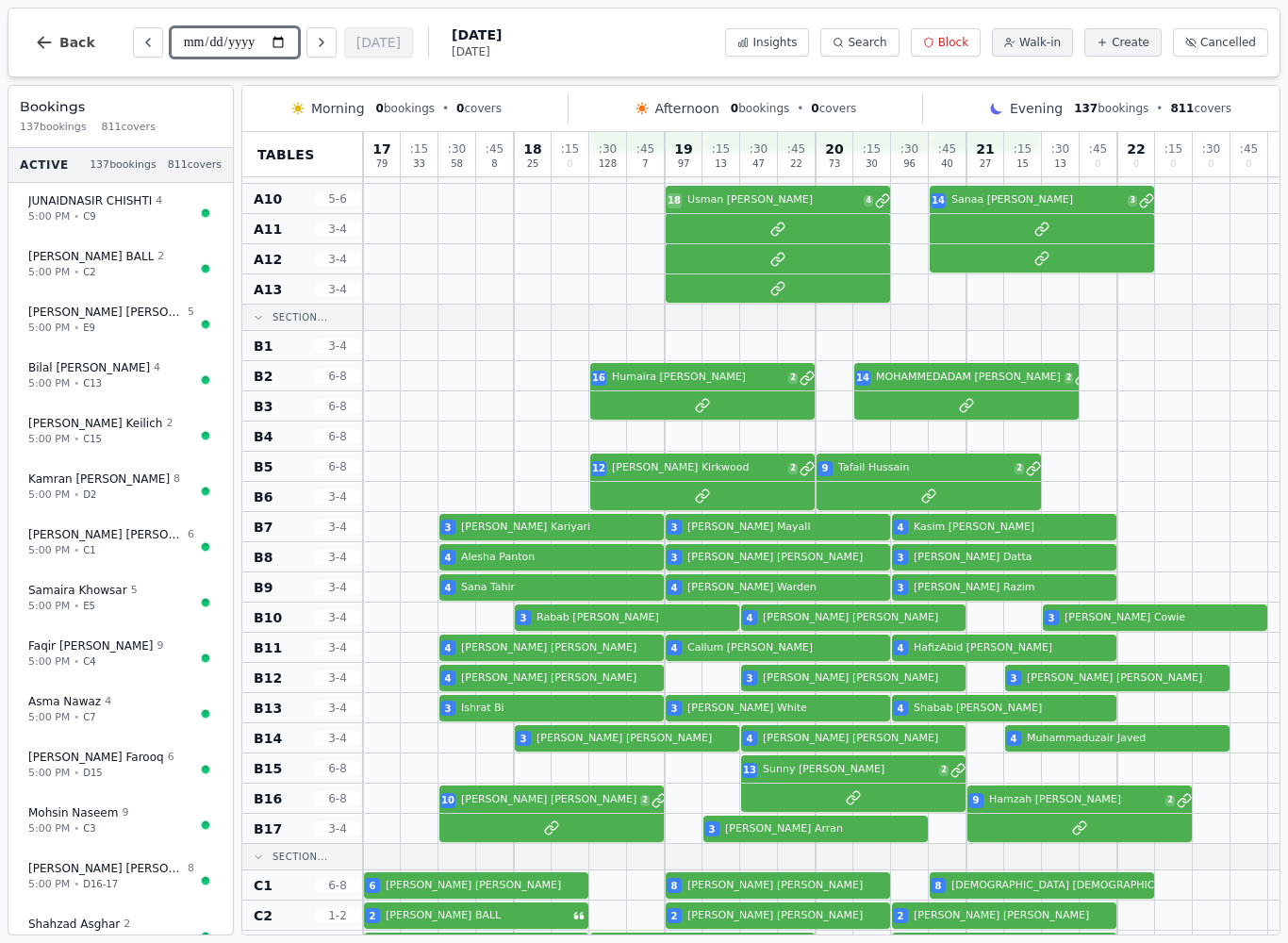
click at [879, 40] on span "Search" at bounding box center [867, 41] width 38 height 15
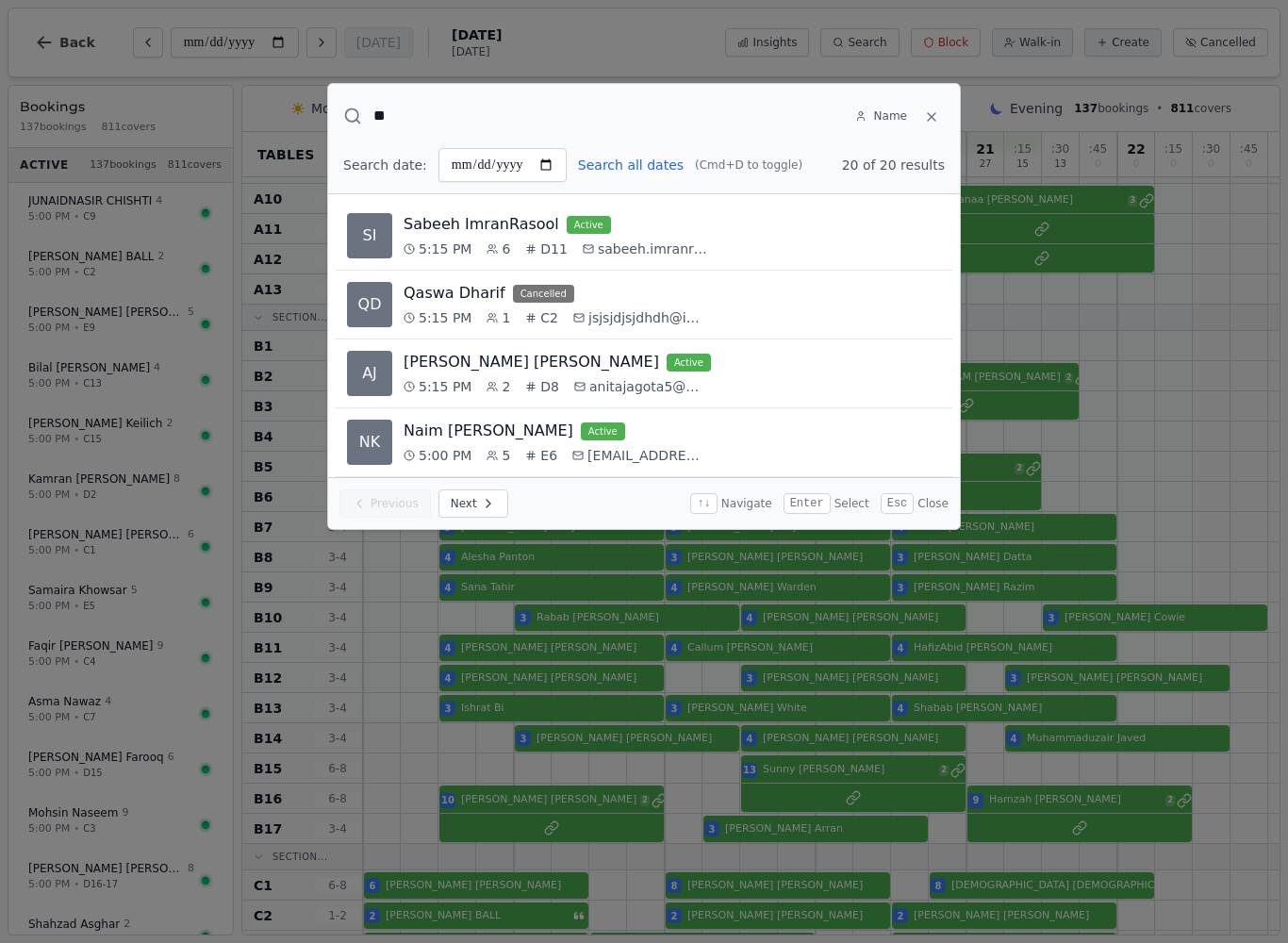
type input "***"
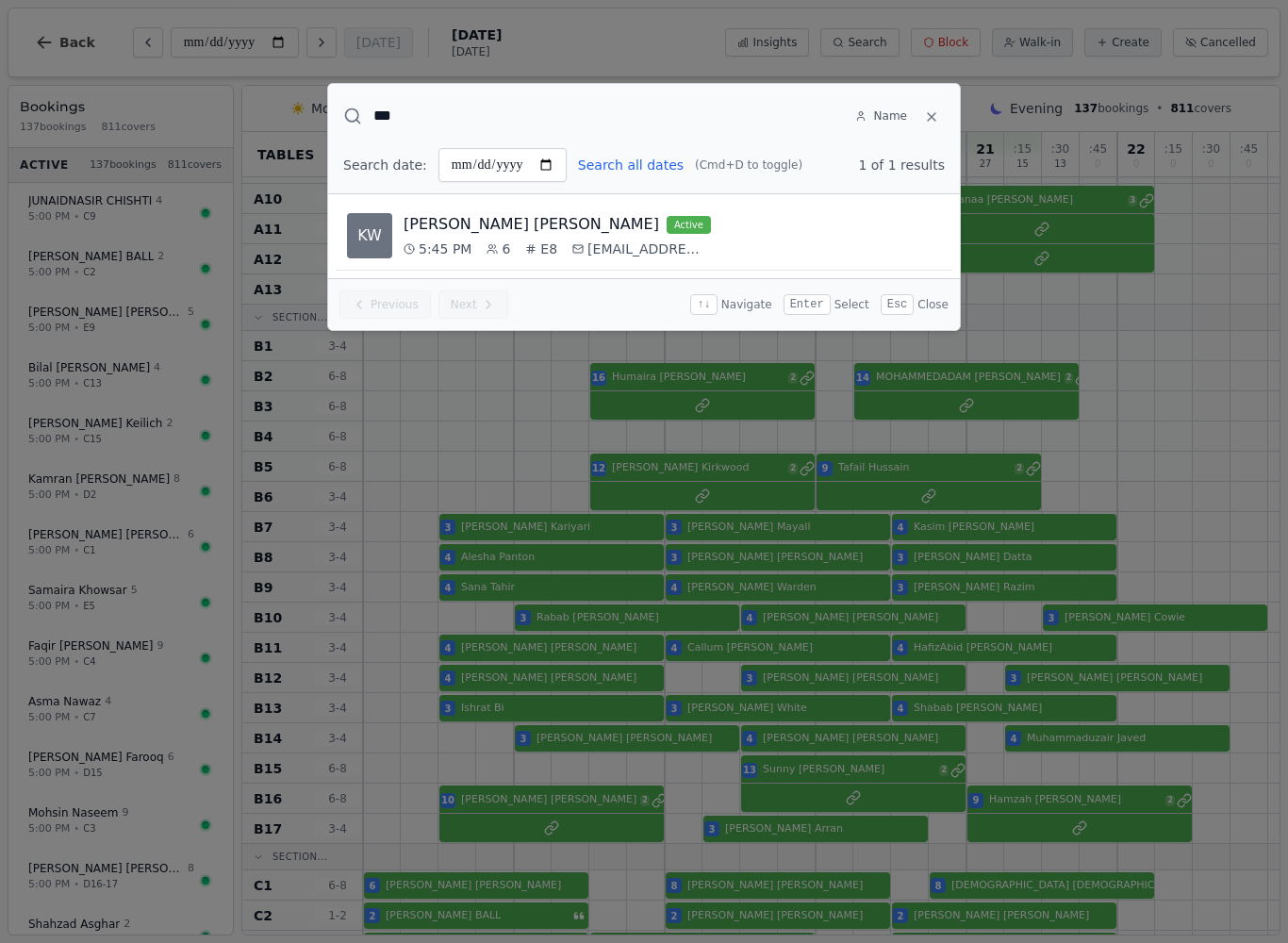
click at [473, 214] on span "[PERSON_NAME]" at bounding box center [532, 223] width 256 height 23
select select "****"
select select "*"
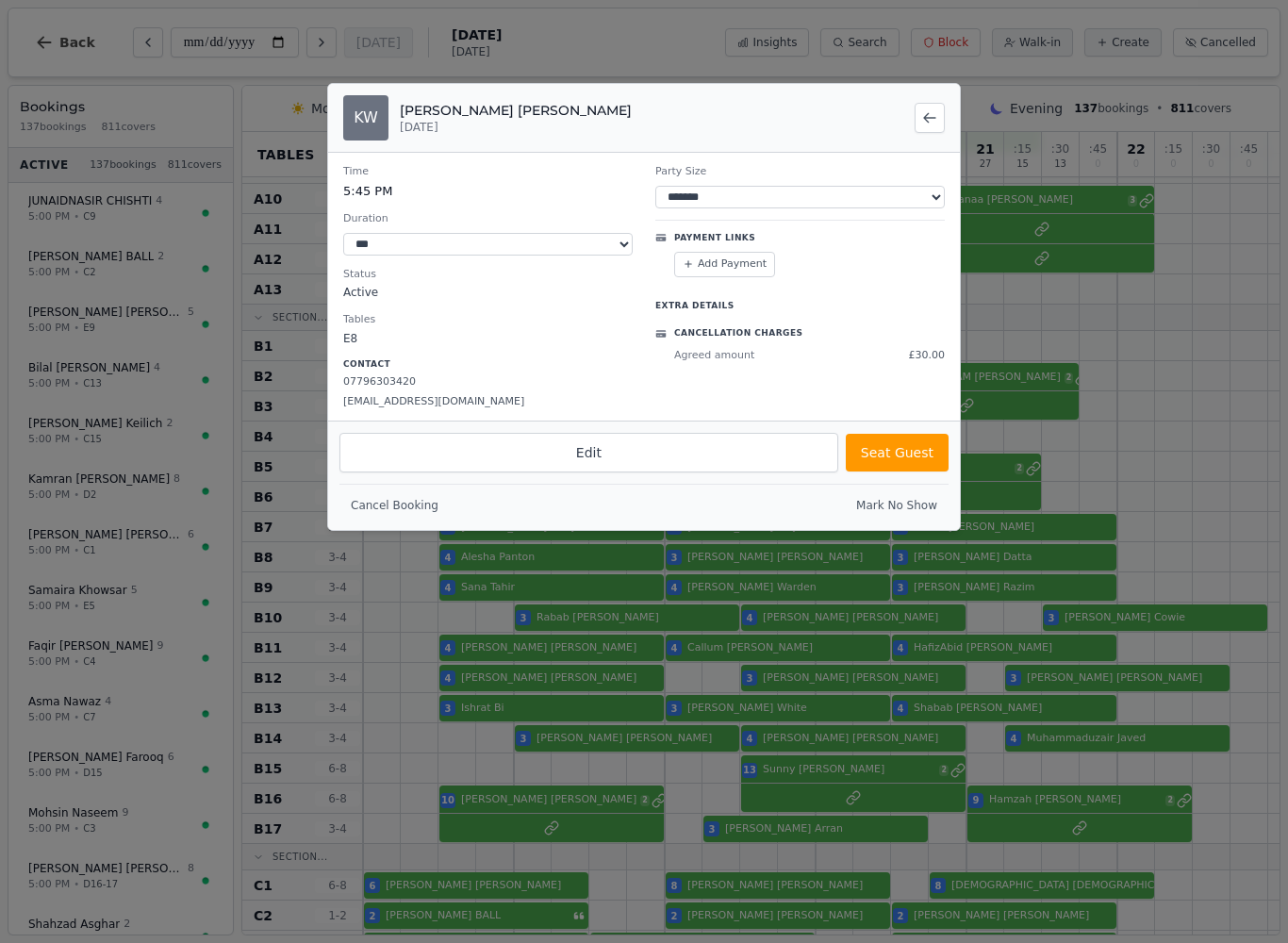
click at [1240, 505] on div at bounding box center [644, 472] width 1288 height 943
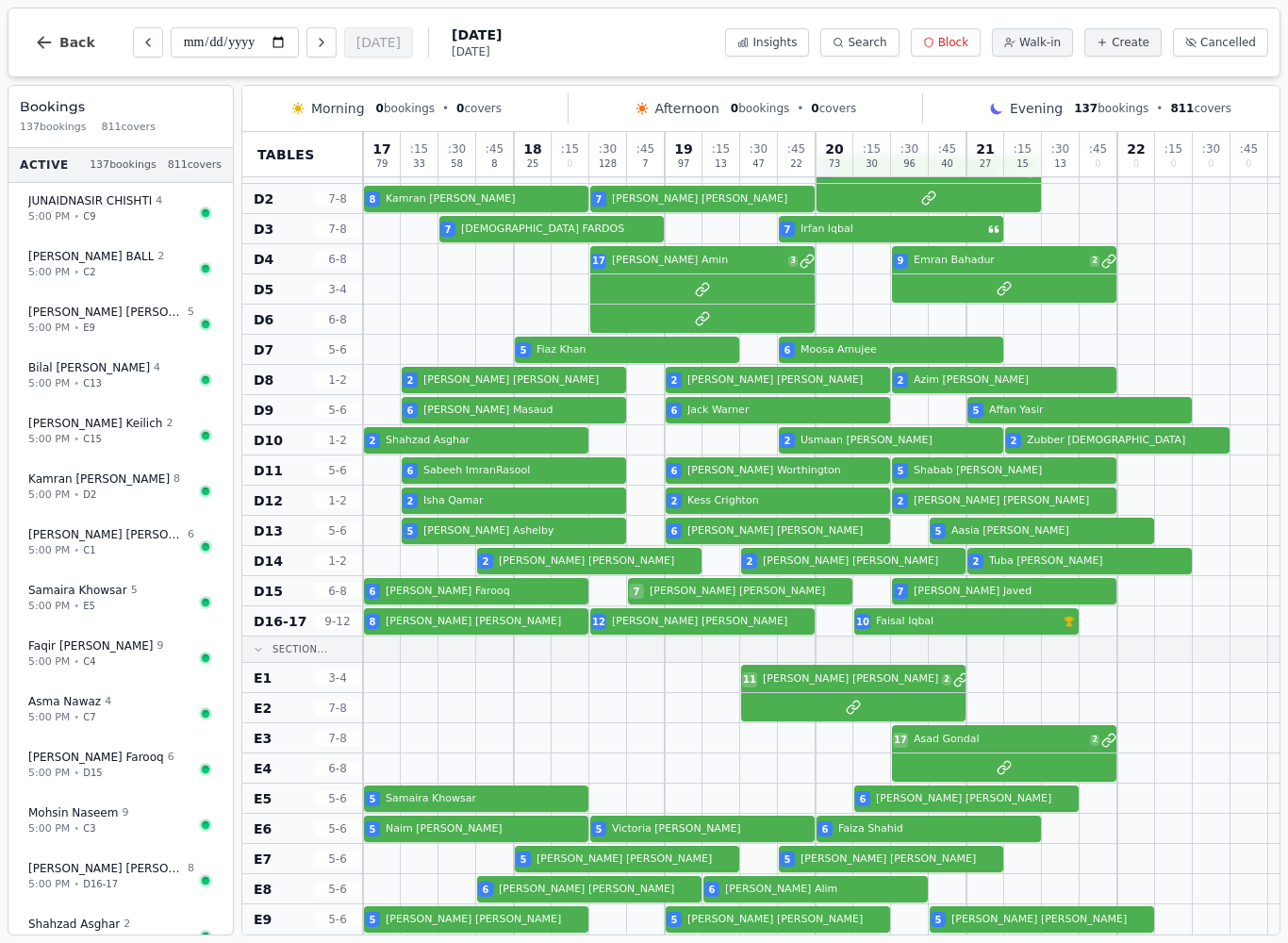
scroll to position [1498, 0]
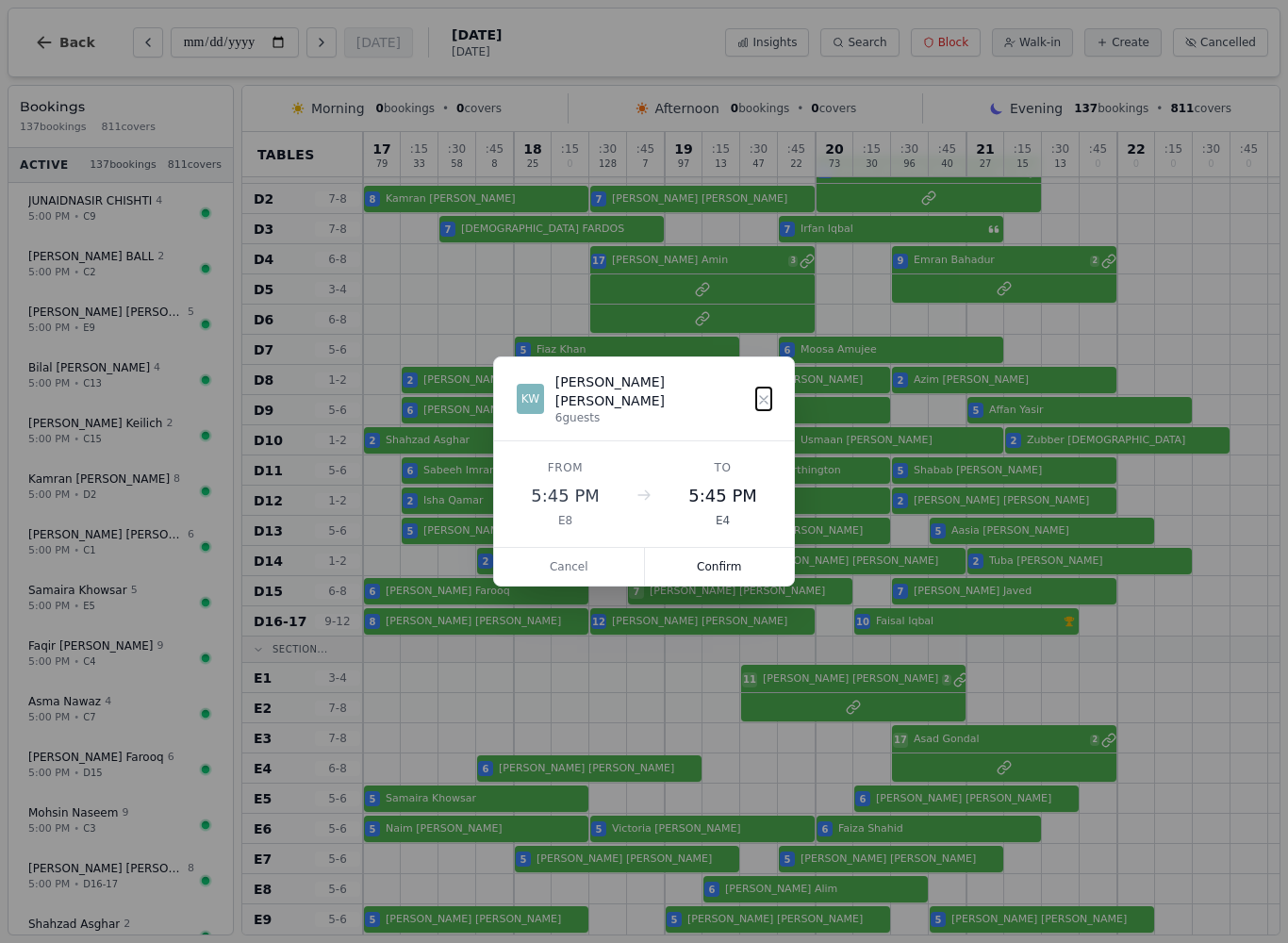
click at [753, 557] on button "Confirm" at bounding box center [720, 566] width 150 height 37
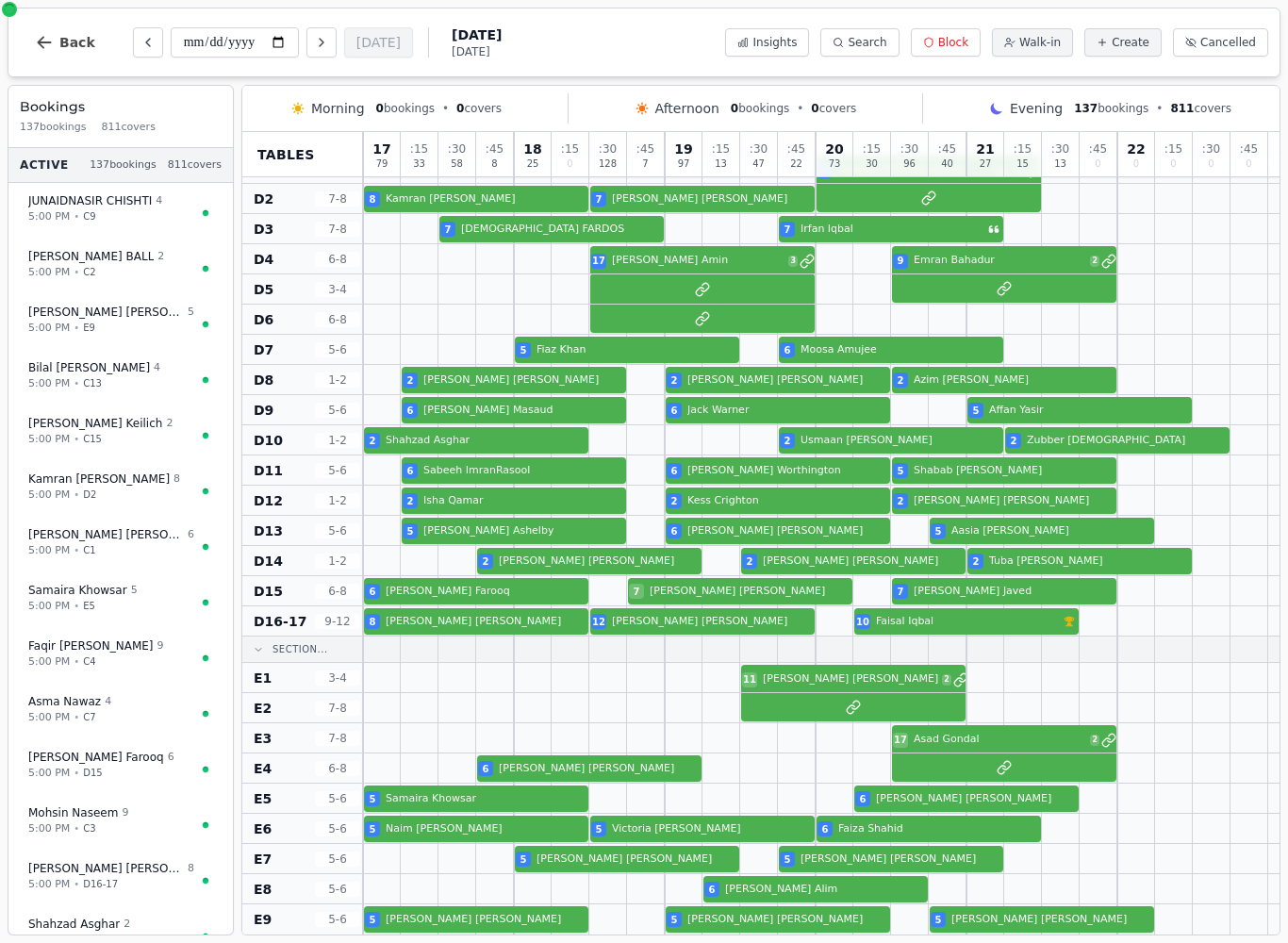
select select "****"
select select "*"
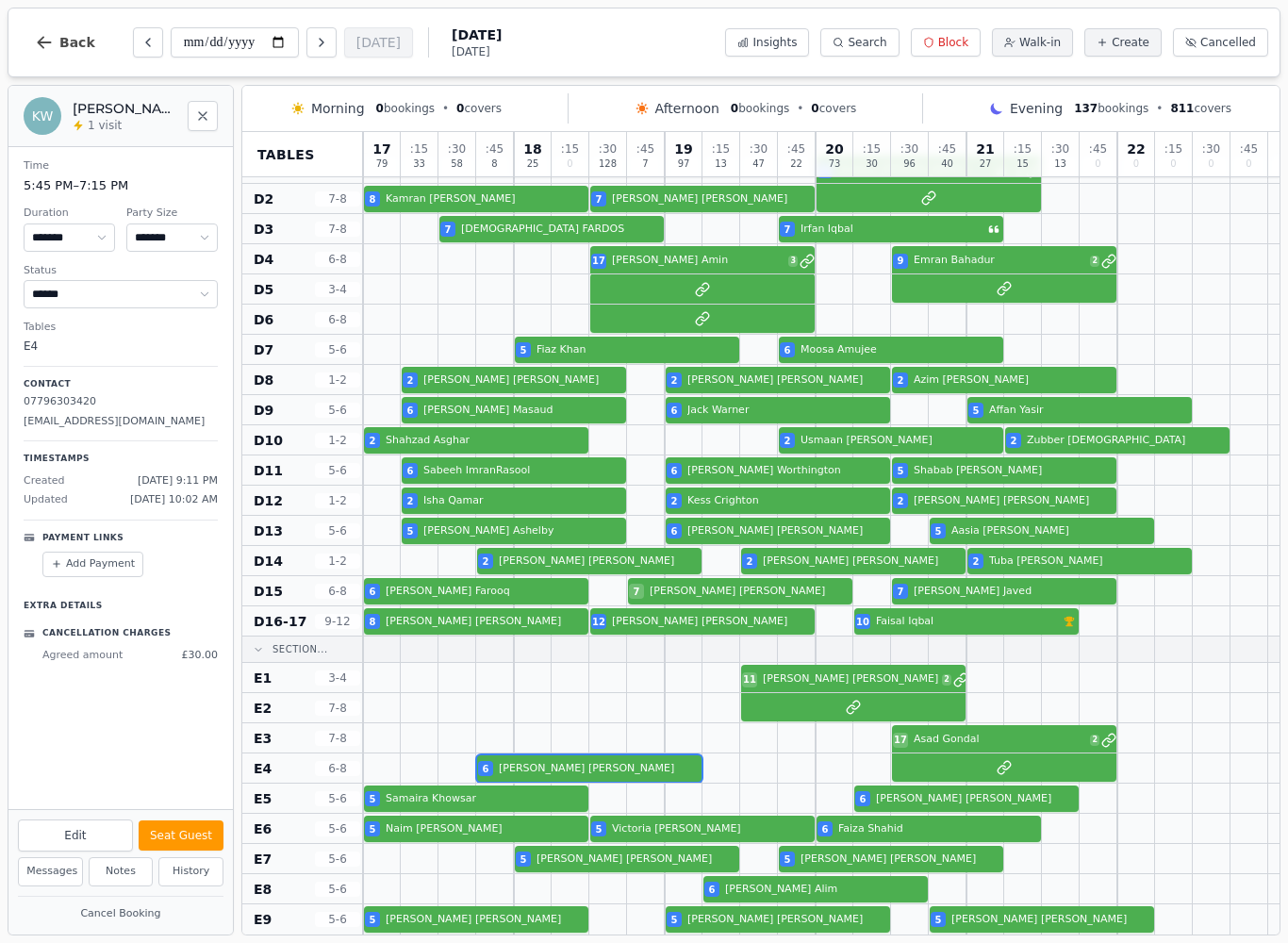
click at [631, 754] on div "6 [PERSON_NAME]" at bounding box center [821, 768] width 917 height 31
click at [101, 821] on button "Edit" at bounding box center [75, 835] width 115 height 32
select select "*"
select select "****"
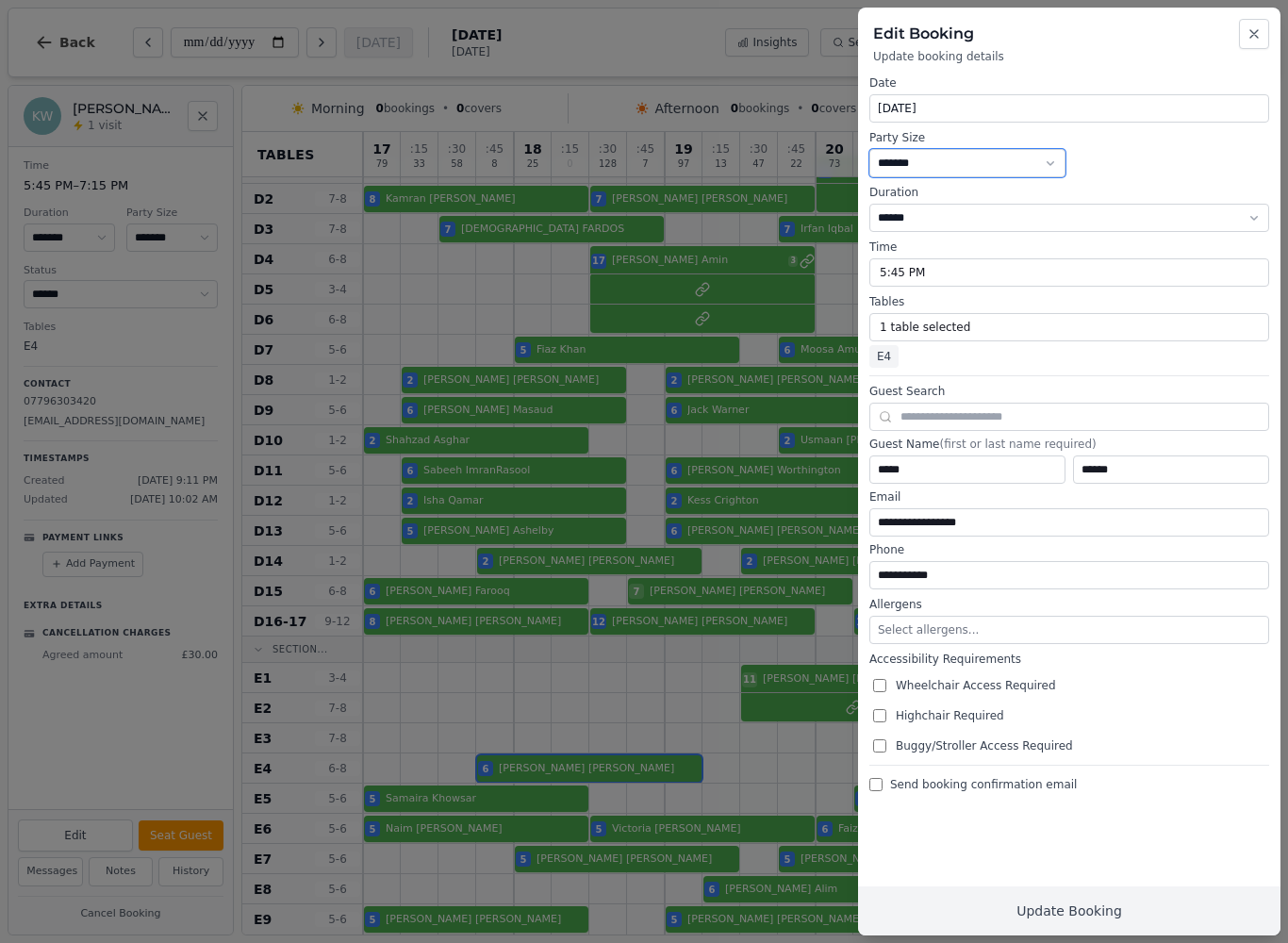
click at [1055, 162] on select "* ***** * ****** * ****** * ****** * ****** * ****** * ****** * ****** * ******…" at bounding box center [967, 162] width 196 height 29
select select "*"
click at [1125, 909] on button "Update Booking" at bounding box center [1069, 911] width 422 height 49
select select "*"
click at [1091, 898] on button "Update Booking" at bounding box center [1069, 911] width 422 height 49
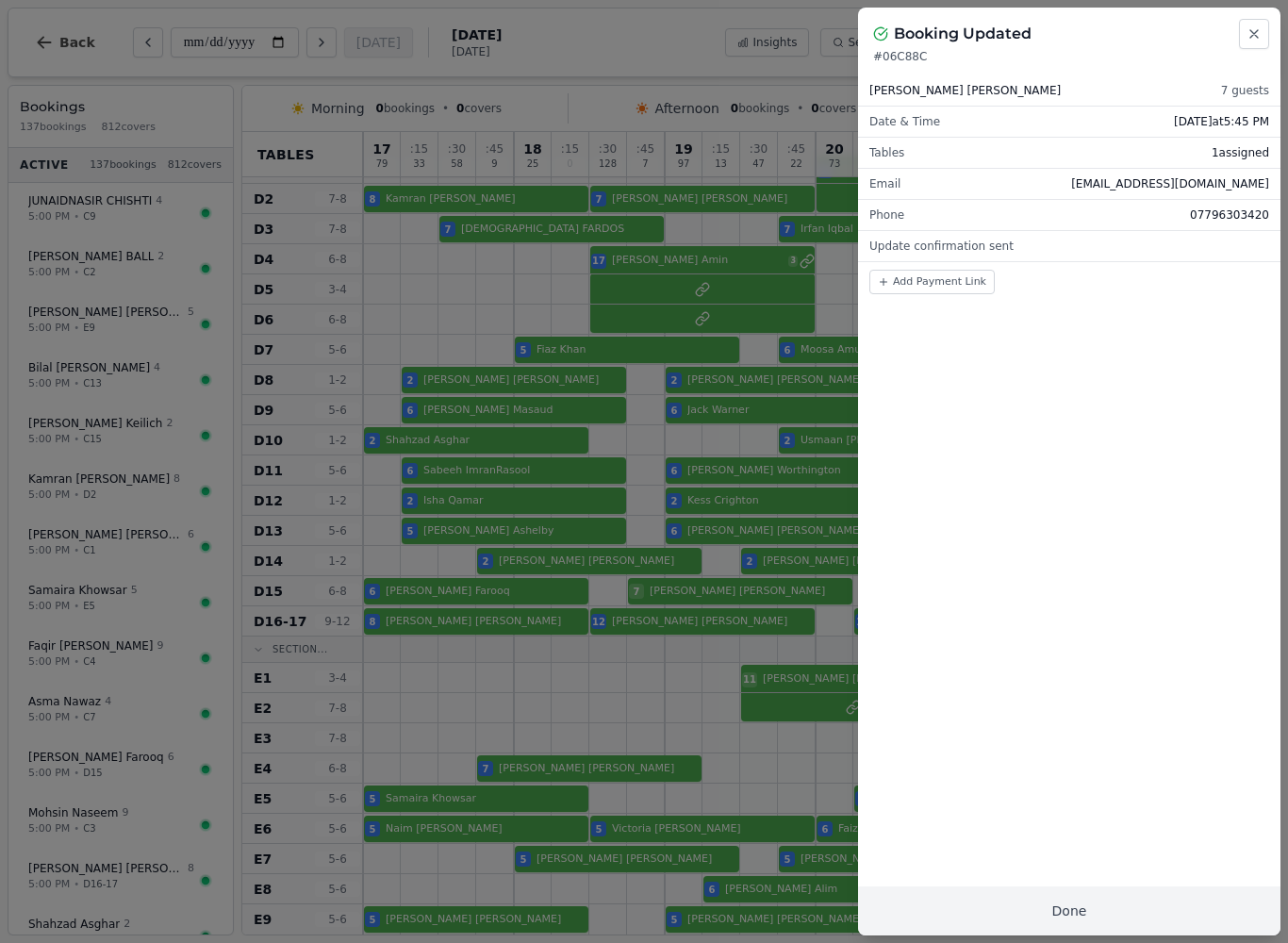
click at [1039, 905] on button "Done" at bounding box center [1069, 911] width 422 height 49
